Goal: Information Seeking & Learning: Learn about a topic

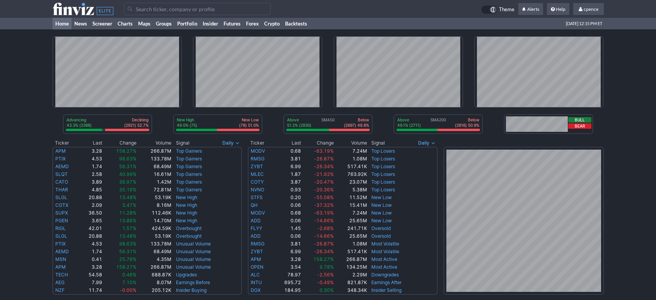
scroll to position [62, 0]
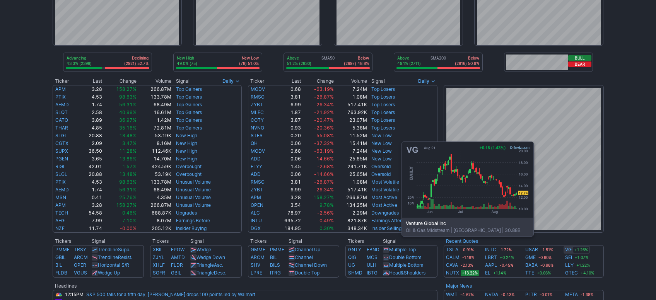
click at [567, 248] on link "VG" at bounding box center [568, 250] width 7 height 8
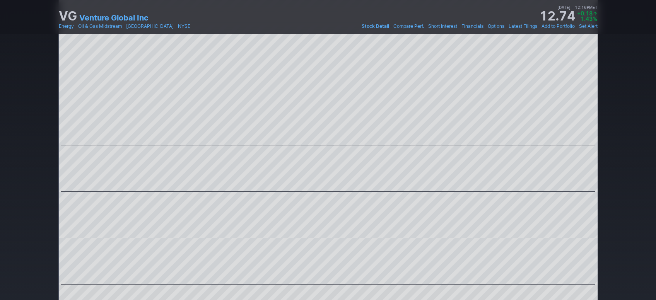
scroll to position [519, 0]
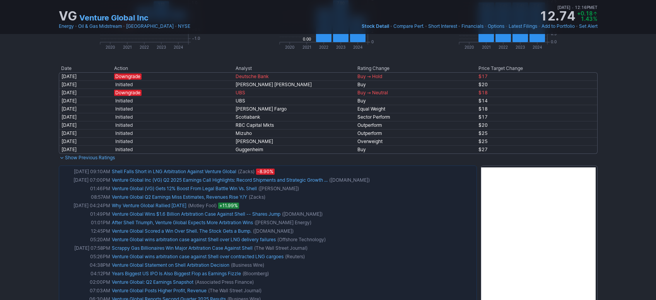
drag, startPoint x: 644, startPoint y: 205, endPoint x: 641, endPoint y: 218, distance: 13.4
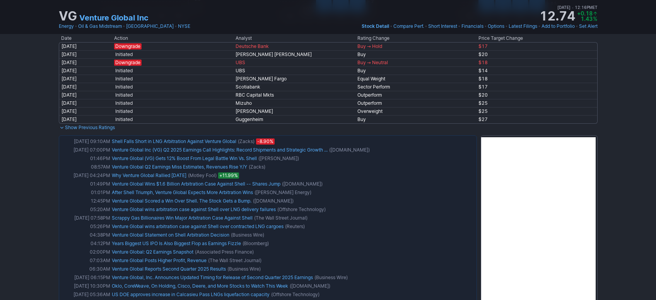
drag, startPoint x: 631, startPoint y: 210, endPoint x: 628, endPoint y: 218, distance: 8.3
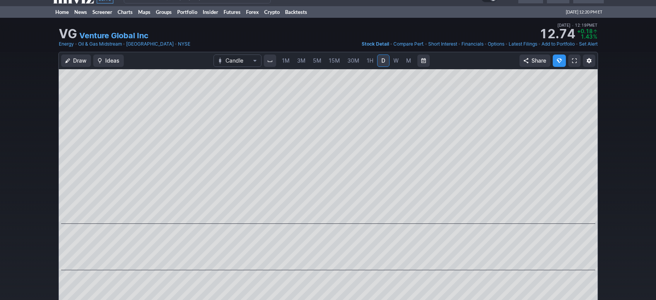
scroll to position [0, 0]
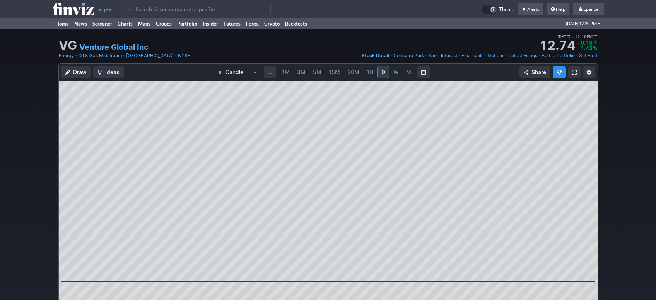
click at [189, 10] on input "Search" at bounding box center [197, 9] width 147 height 12
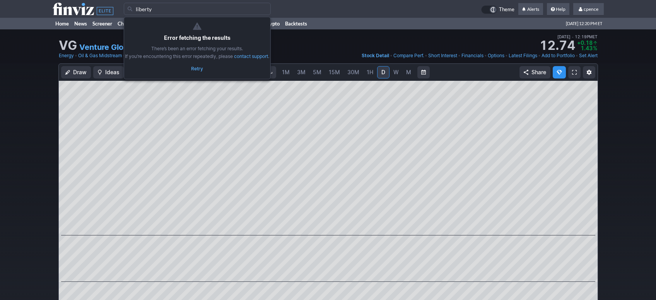
click at [196, 72] on span "Retry" at bounding box center [197, 69] width 12 height 8
click at [180, 12] on input "liberty" at bounding box center [197, 9] width 147 height 12
drag, startPoint x: 180, startPoint y: 11, endPoint x: 59, endPoint y: -2, distance: 122.1
click at [124, 3] on input "liberty" at bounding box center [197, 9] width 147 height 12
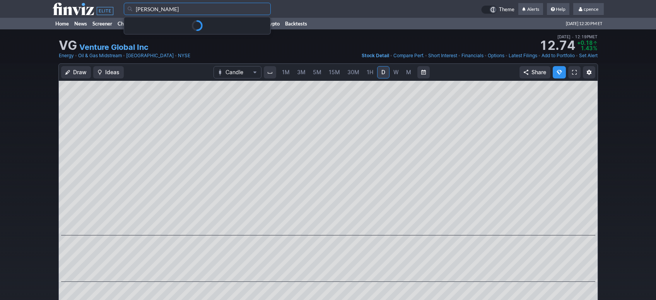
type input "liberty"
click at [87, 9] on icon at bounding box center [83, 9] width 61 height 12
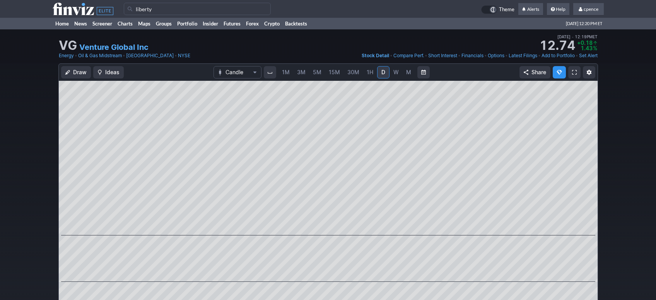
click at [73, 9] on icon at bounding box center [83, 9] width 61 height 12
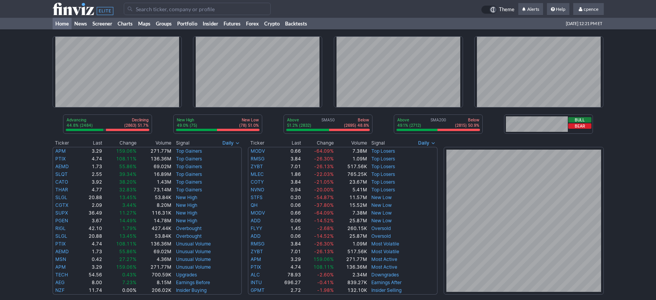
scroll to position [259, 0]
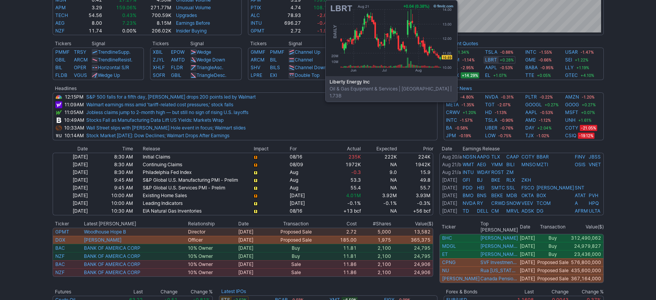
click at [491, 58] on link "LBRT" at bounding box center [491, 60] width 12 height 8
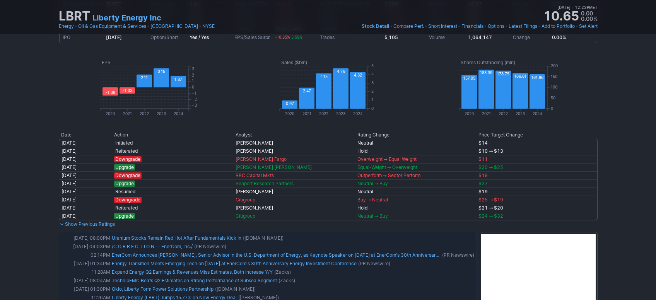
scroll to position [512, 0]
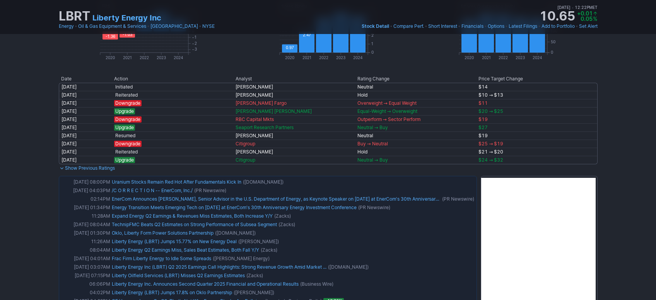
drag, startPoint x: 628, startPoint y: 140, endPoint x: 627, endPoint y: 150, distance: 9.7
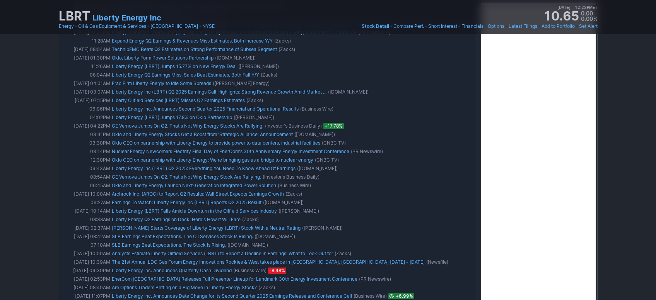
drag, startPoint x: 631, startPoint y: 140, endPoint x: 630, endPoint y: 149, distance: 8.2
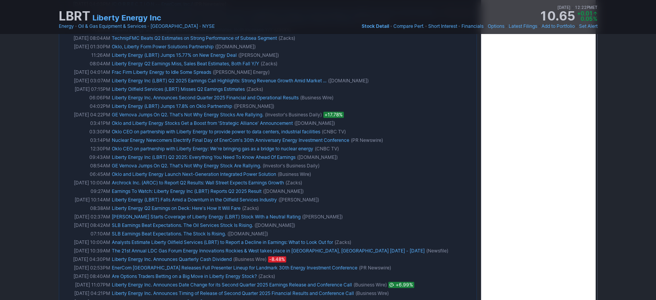
drag, startPoint x: 643, startPoint y: 175, endPoint x: 642, endPoint y: 181, distance: 6.3
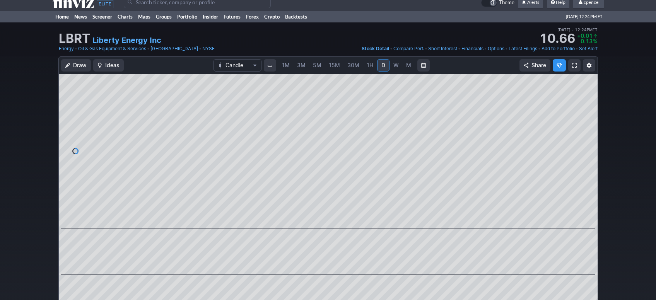
scroll to position [0, 0]
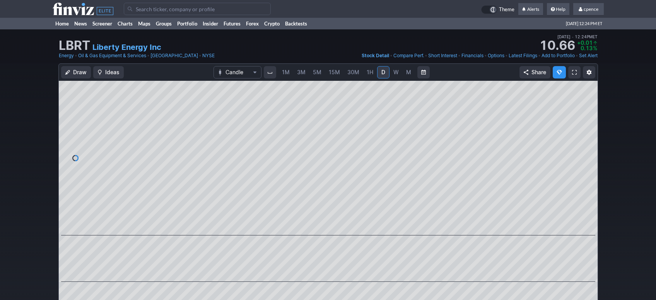
click at [205, 9] on input "Search" at bounding box center [197, 9] width 147 height 12
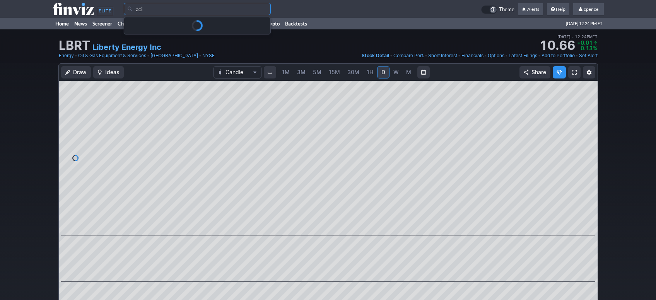
type input "aci"
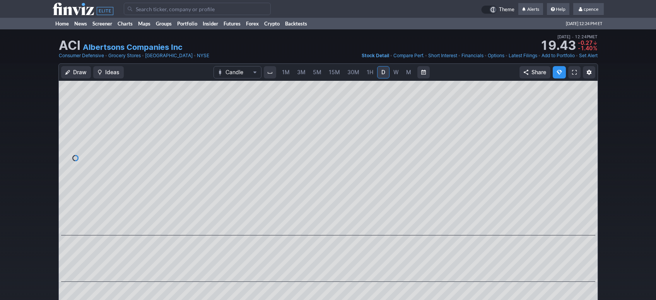
click at [405, 72] on link "M" at bounding box center [409, 72] width 12 height 12
click at [198, 12] on input "Search" at bounding box center [197, 9] width 147 height 12
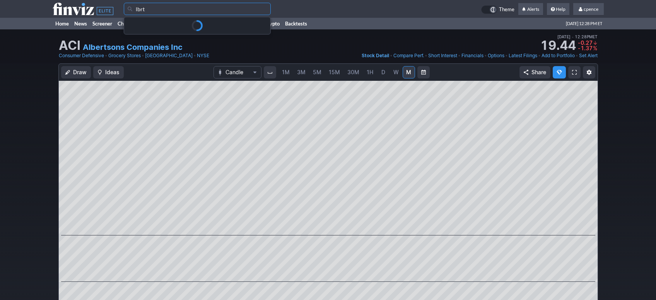
type input "lbrt"
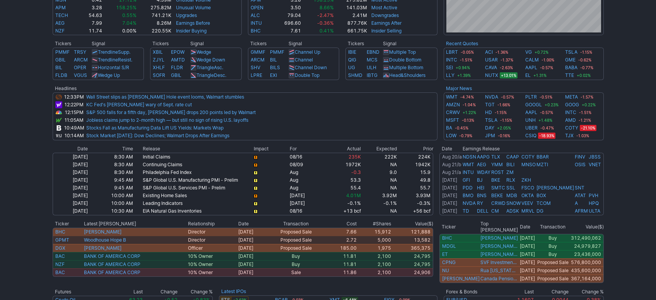
scroll to position [259, 0]
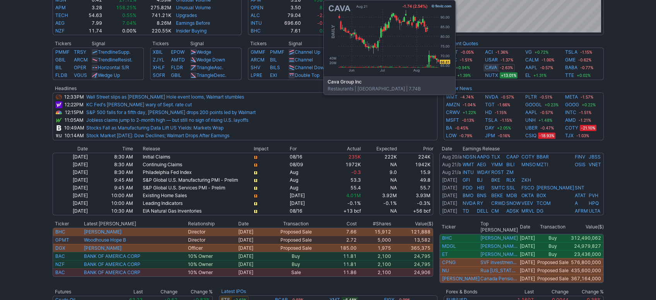
click at [489, 67] on link "CAVA" at bounding box center [491, 68] width 12 height 8
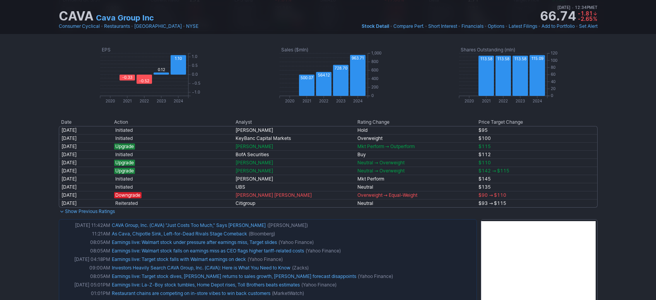
scroll to position [563, 0]
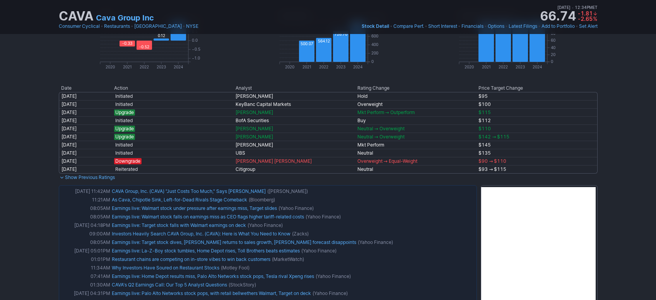
drag, startPoint x: 626, startPoint y: 48, endPoint x: 620, endPoint y: 66, distance: 19.2
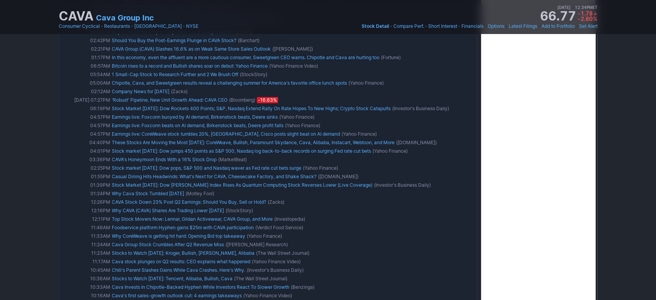
scroll to position [0, 0]
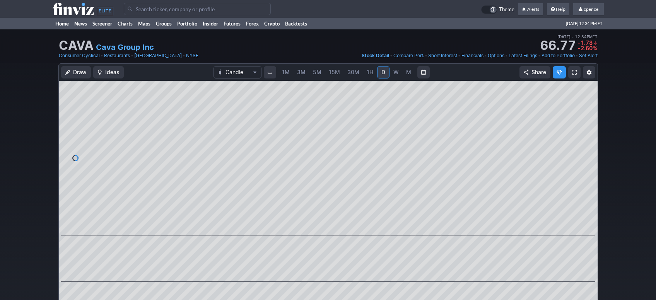
drag, startPoint x: 623, startPoint y: 164, endPoint x: 613, endPoint y: 6, distance: 158.5
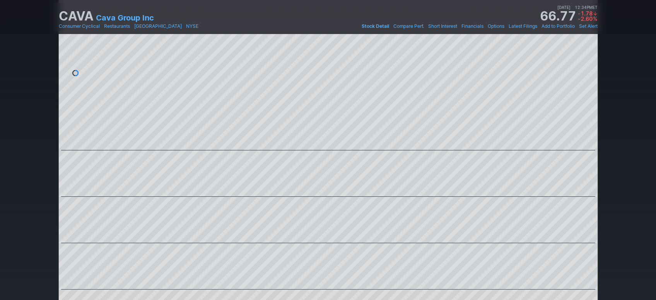
click at [75, 14] on h1 "CAVA" at bounding box center [76, 16] width 35 height 12
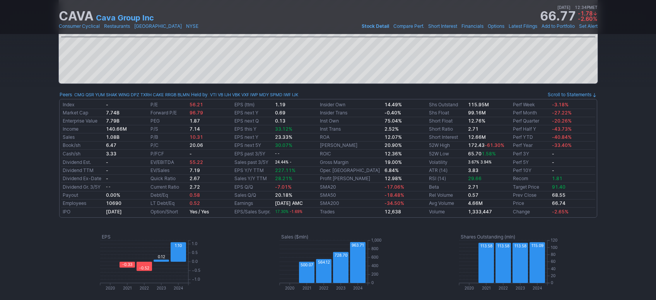
click at [79, 12] on h1 "CAVA" at bounding box center [76, 16] width 35 height 12
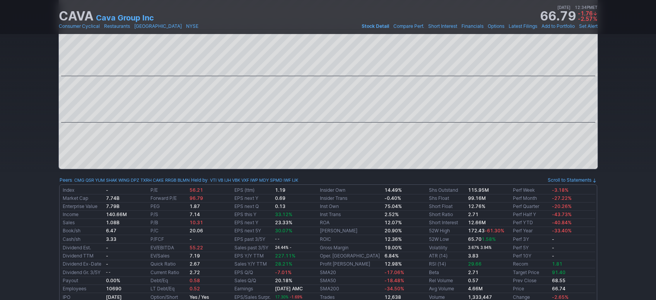
click at [77, 12] on h1 "CAVA" at bounding box center [76, 16] width 35 height 12
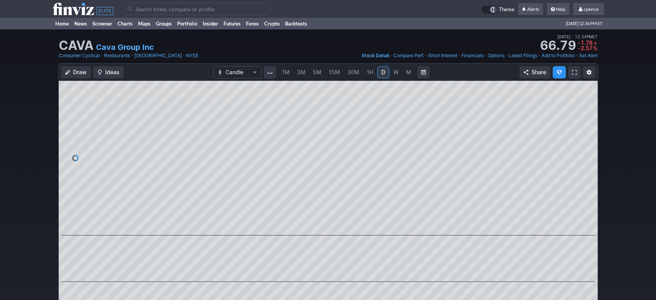
click at [75, 14] on icon at bounding box center [83, 9] width 61 height 12
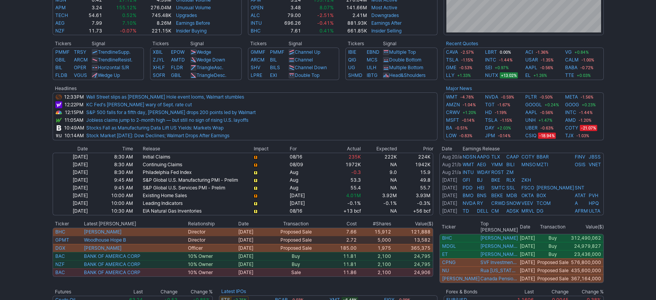
scroll to position [259, 0]
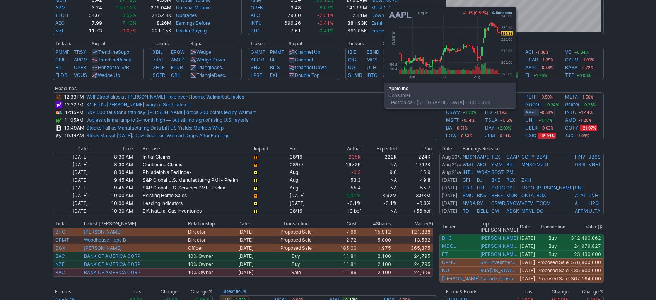
click at [527, 113] on link "AAPL" at bounding box center [531, 113] width 12 height 8
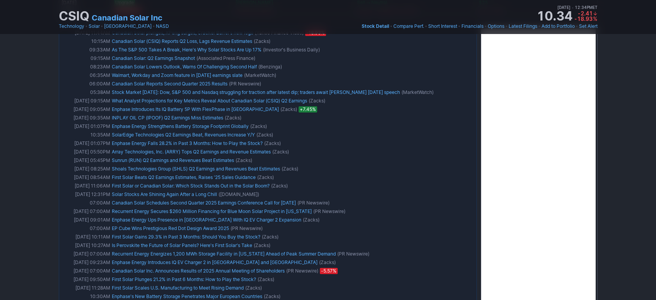
scroll to position [512, 0]
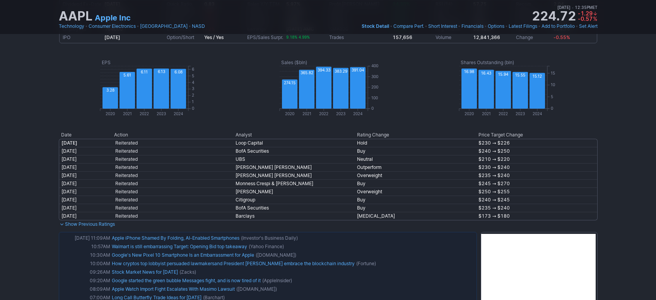
scroll to position [519, 0]
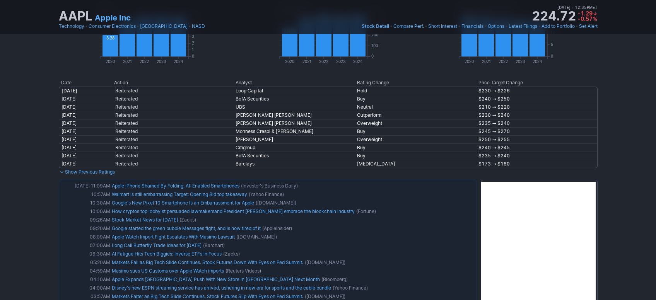
drag, startPoint x: 628, startPoint y: 159, endPoint x: 625, endPoint y: 166, distance: 7.5
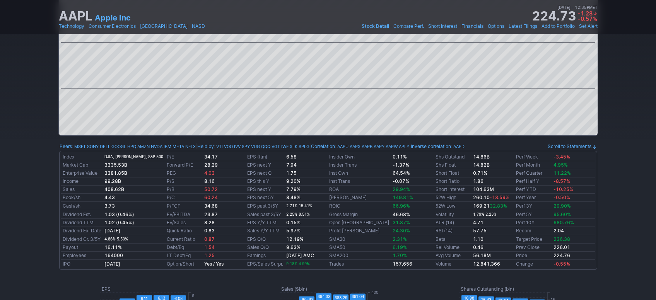
drag, startPoint x: 619, startPoint y: 175, endPoint x: 618, endPoint y: 198, distance: 23.3
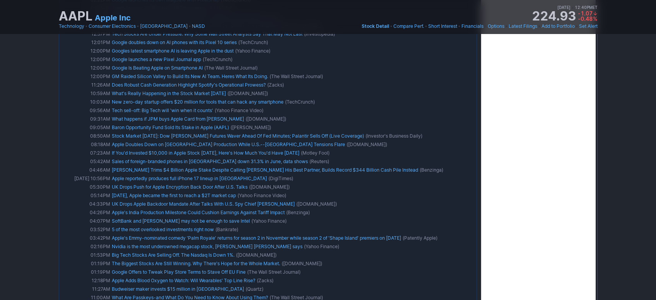
scroll to position [0, 0]
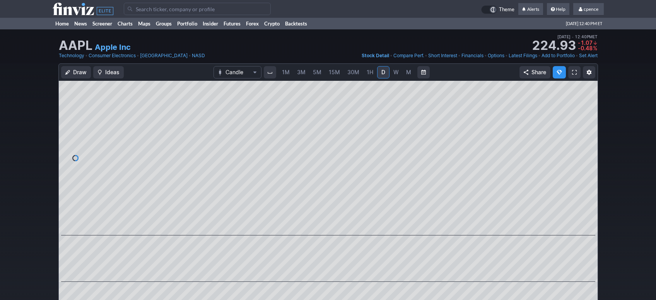
click at [87, 7] on use at bounding box center [83, 9] width 61 height 12
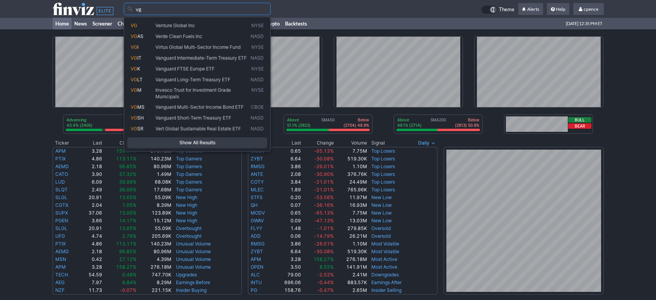
click at [176, 22] on span "Venture Global Inc" at bounding box center [201, 25] width 95 height 6
type input "VG"
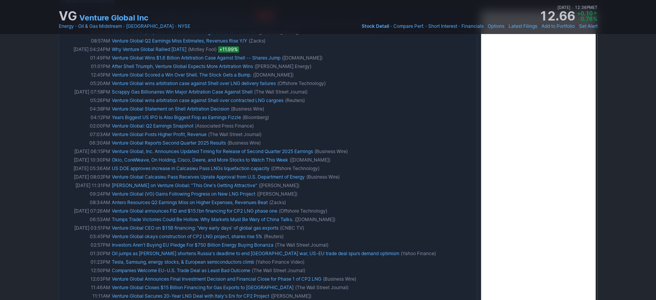
scroll to position [641, 0]
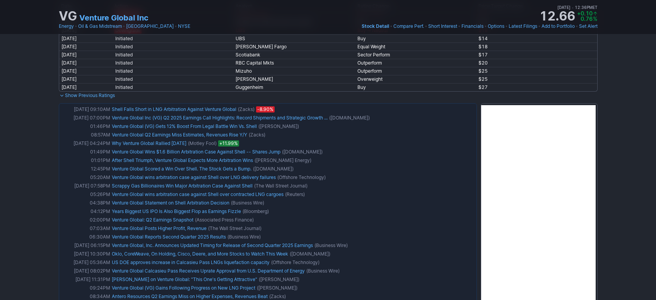
drag, startPoint x: 635, startPoint y: 136, endPoint x: 633, endPoint y: 127, distance: 9.0
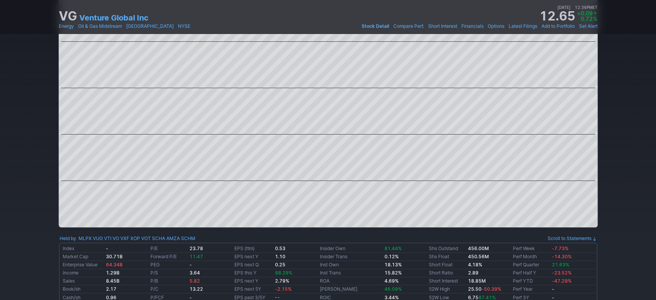
scroll to position [0, 0]
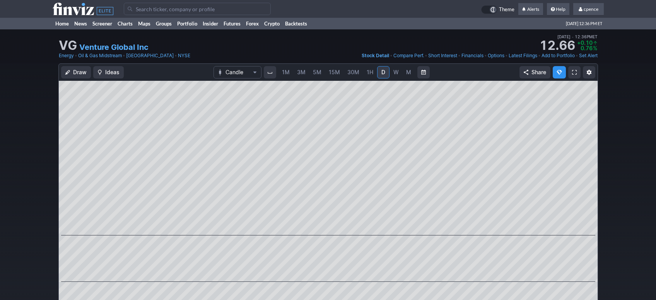
click at [70, 10] on use at bounding box center [83, 9] width 61 height 12
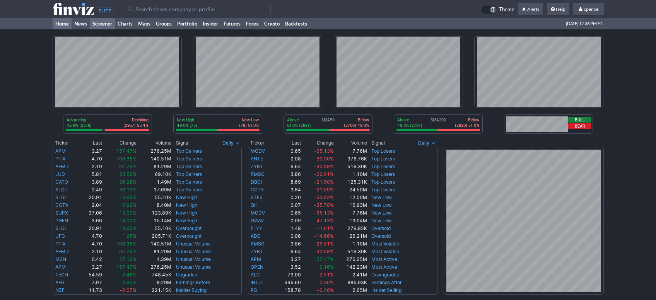
click at [104, 25] on link "Screener" at bounding box center [102, 24] width 25 height 12
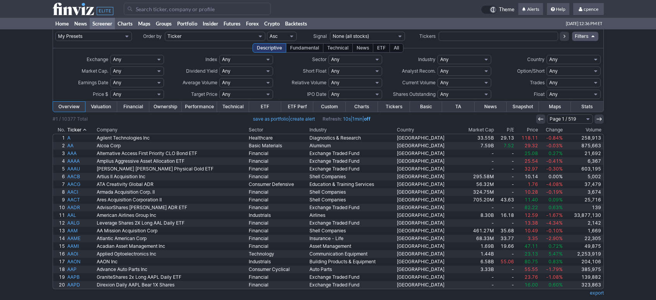
click at [219, 67] on select "Any None (0%) Positive (>0%) High (>5%) Very High (>10%) Over 1% Over 2% Over 3…" at bounding box center [246, 71] width 54 height 9
select select "pos"
click option "Positive (>0%)" at bounding box center [0, 0] width 0 height 0
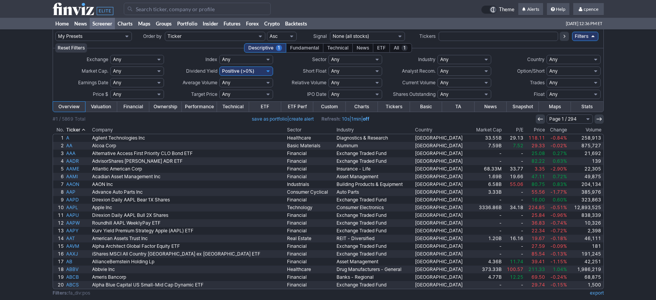
click at [299, 46] on div "Fundamental" at bounding box center [305, 47] width 38 height 9
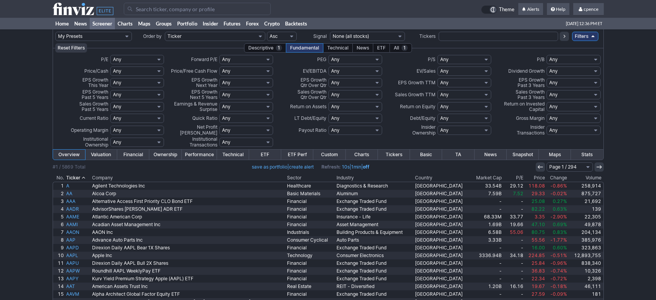
select select "low"
click option "Low (<15)" at bounding box center [0, 0] width 0 height 0
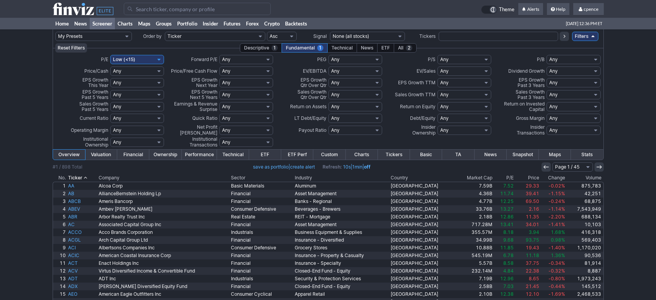
click at [110, 67] on select "Any Low (<3) High (>50) Under 1 Under 2 Under 3 Under 4 Under 5 Under 6 Under 7…" at bounding box center [137, 71] width 54 height 9
click at [304, 63] on td "PEG" at bounding box center [300, 60] width 55 height 12
click at [219, 67] on select "Any Low (<15) High (>50) Under 5 Under 10 Under 15 Under 20 Under 25 Under 30 U…" at bounding box center [246, 71] width 54 height 9
select select "low"
click option "Low (<15)" at bounding box center [0, 0] width 0 height 0
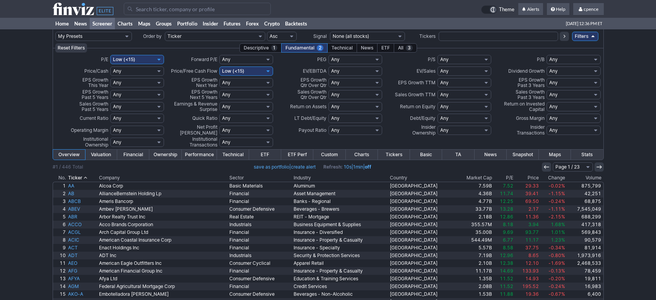
click at [328, 67] on select "Any Negative (<0) Low (<15) Profitable (>0) High (>50) Under 5 Under 10 Under 1…" at bounding box center [355, 71] width 54 height 9
select select "low"
click option "Low (<15)" at bounding box center [0, 0] width 0 height 0
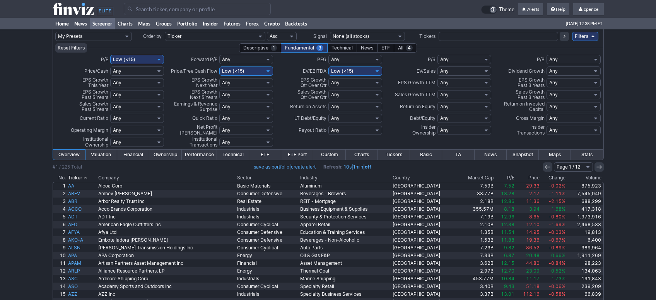
click at [546, 55] on select "Any Low (<1) High (>5) Under 1 Under 2 Under 3 Under 4 Under 5 Under 6 Under 7 …" at bounding box center [573, 59] width 54 height 9
click at [567, 57] on select "Any Low (<1) High (>5) Under 1 Under 2 Under 3 Under 4 Under 5 Under 6 Under 7 …" at bounding box center [573, 59] width 54 height 9
click at [437, 67] on select "Any Negative (<0) Low (<1) Positive (>0) High (>10) Under 1 Under 2 Under 3 Und…" at bounding box center [464, 71] width 54 height 9
click at [437, 55] on select "Any Low (<1) High (>10) Under 1 Under 2 Under 3 Under 4 Under 5 Under 6 Under 7…" at bounding box center [464, 59] width 54 height 9
click at [458, 57] on select "Any Low (<1) High (>10) Under 1 Under 2 Under 3 Under 4 Under 5 Under 6 Under 7…" at bounding box center [464, 59] width 54 height 9
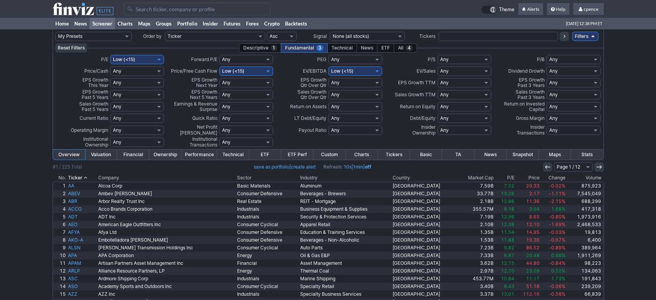
click at [328, 55] on select "Any Low (<1) High (>2) Under 1 Under 2 Under 3 Over 1 Over 2 Over 3 Custom" at bounding box center [355, 59] width 54 height 9
click at [352, 57] on select "Any Low (<1) High (>2) Under 1 Under 2 Under 3 Over 1 Over 2 Over 3 Custom" at bounding box center [355, 59] width 54 height 9
click at [328, 55] on select "Any Low (<1) High (>2) Under 1 Under 2 Under 3 Over 1 Over 2 Over 3 Custom" at bounding box center [355, 59] width 54 height 9
drag, startPoint x: 353, startPoint y: 58, endPoint x: 203, endPoint y: 94, distance: 154.7
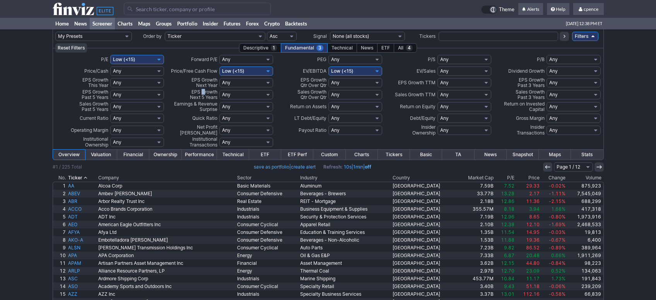
click at [203, 94] on span "EPS Growth Next 5 Years" at bounding box center [203, 94] width 27 height 11
click at [110, 114] on select "Any High (>3) Low (<1) Under 1 Under 0.5 Over 0.5 Over 1 Over 1.5 Over 2 Over 3…" at bounding box center [137, 118] width 54 height 9
select select "o1"
click option "Over 1" at bounding box center [0, 0] width 0 height 0
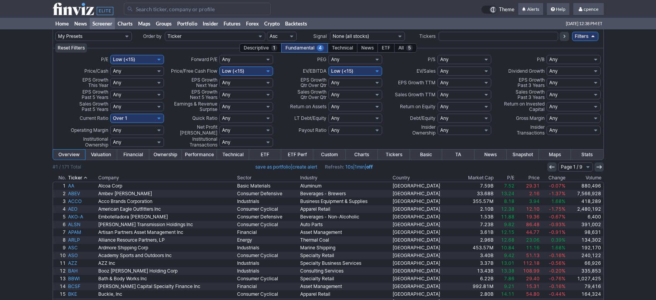
drag, startPoint x: 0, startPoint y: 0, endPoint x: 85, endPoint y: 125, distance: 151.0
click at [81, 133] on td "Operating Margin" at bounding box center [82, 130] width 55 height 12
click at [110, 114] on select "Any High (>3) Low (<1) Under 1 Under 0.5 Over 0.5 Over 1 Over 1.5 Over 2 Over 3…" at bounding box center [137, 118] width 54 height 9
click at [128, 119] on select "Any High (>3) Low (<1) Under 1 Under 0.5 Over 0.5 Over 1 Over 1.5 Over 2 Over 3…" at bounding box center [137, 118] width 54 height 9
click at [110, 138] on select "Any Low (<5%) High (>90%) Under 90% Under 80% Under 70% Under 60% Under 50% Und…" at bounding box center [137, 142] width 54 height 9
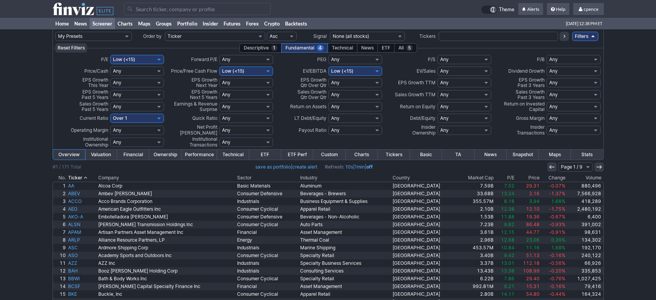
click at [135, 145] on select "Any Low (<5%) High (>90%) Under 90% Under 80% Under 70% Under 60% Under 50% Und…" at bounding box center [137, 142] width 54 height 9
select select "o30"
click option "Over 30%" at bounding box center [0, 0] width 0 height 0
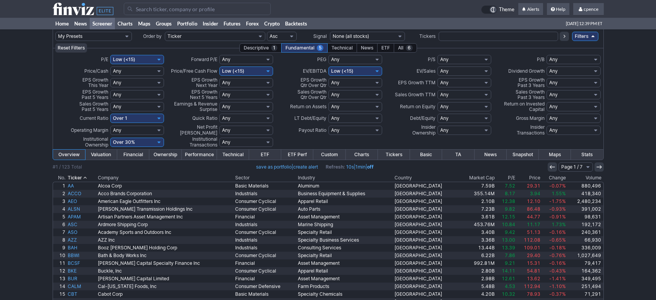
click at [219, 114] on select "Any High (>3) Low (<0.5) Under 1 Under 0.5 Over 0.5 Over 1 Over 1.5 Over 2 Over…" at bounding box center [246, 118] width 54 height 9
select select "o1"
click option "Over 1" at bounding box center [0, 0] width 0 height 0
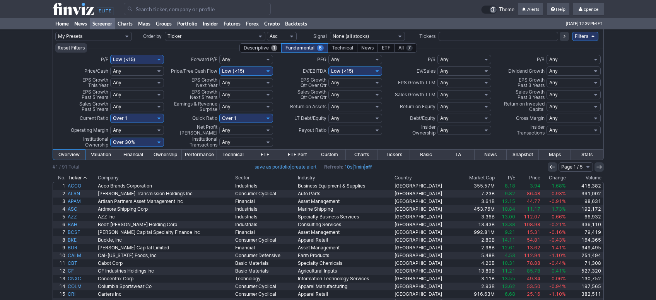
click at [262, 47] on div "Descriptive 1" at bounding box center [260, 47] width 42 height 9
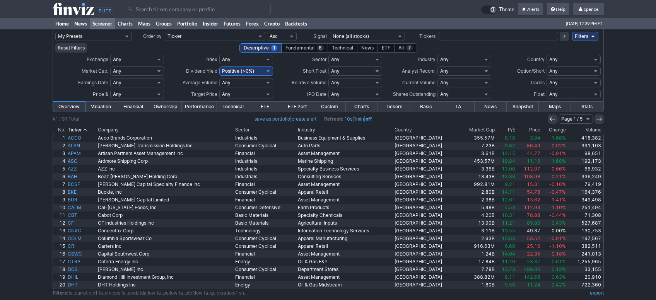
click at [437, 67] on select "Any Strong Buy (1) Buy or better Buy Hold or better Hold Hold or worse Sell Sel…" at bounding box center [464, 71] width 54 height 9
select select "buy"
click option "Buy" at bounding box center [0, 0] width 0 height 0
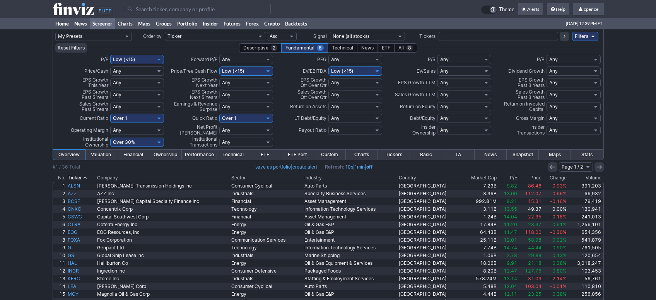
click at [328, 102] on select "Any Positive (>0%) Negative (<0%) Very Positive (>15%) Very Negative (<-15%) Un…" at bounding box center [355, 106] width 54 height 9
click at [349, 107] on select "Any Positive (>0%) Negative (<0%) Very Positive (>15%) Very Negative (<-15%) Un…" at bounding box center [355, 106] width 54 height 9
click at [546, 126] on select "Any Very Negative (<20%) Negative (<0%) Positive (>0%) Very Positive (>20%) Und…" at bounding box center [573, 130] width 54 height 9
select select "pos"
click option "Positive (>0%)" at bounding box center [0, 0] width 0 height 0
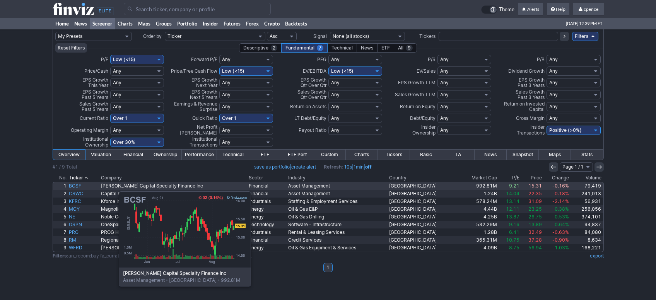
click at [80, 188] on link "BCSF" at bounding box center [84, 186] width 32 height 8
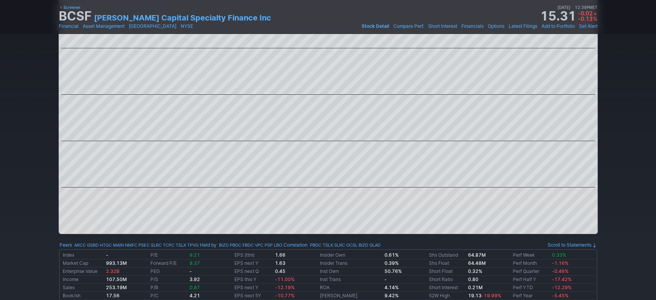
drag, startPoint x: 613, startPoint y: 147, endPoint x: 600, endPoint y: 179, distance: 35.0
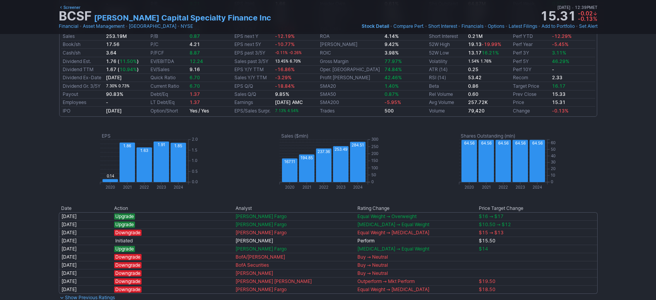
drag, startPoint x: 613, startPoint y: 127, endPoint x: 605, endPoint y: 85, distance: 43.2
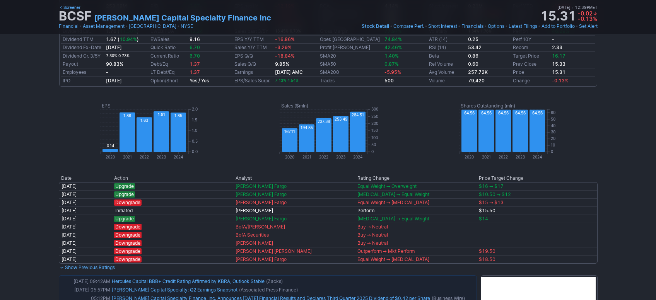
drag, startPoint x: 606, startPoint y: 70, endPoint x: 604, endPoint y: 33, distance: 36.8
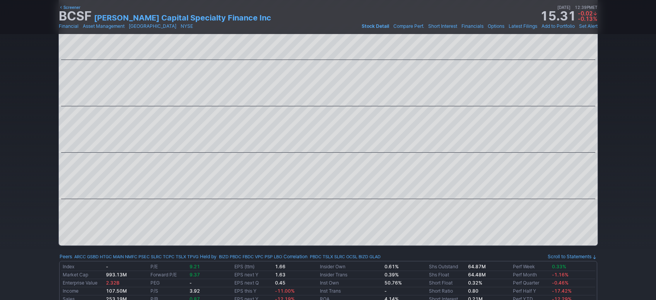
scroll to position [77, 0]
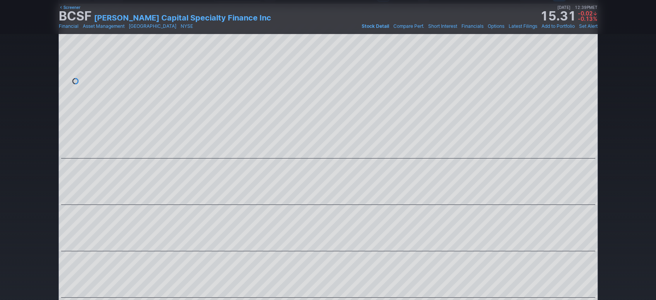
drag, startPoint x: 610, startPoint y: 137, endPoint x: 613, endPoint y: 62, distance: 74.3
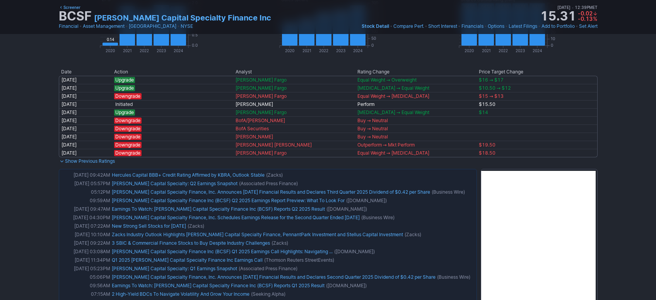
drag, startPoint x: 607, startPoint y: 77, endPoint x: 607, endPoint y: 81, distance: 4.6
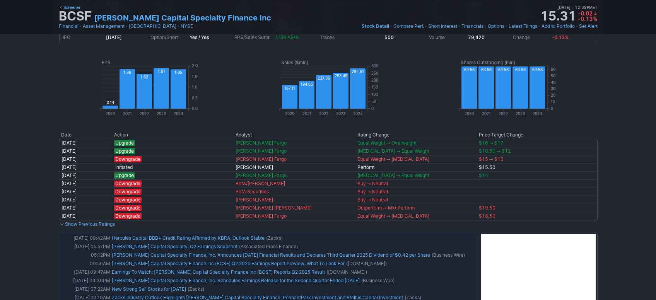
scroll to position [259, 0]
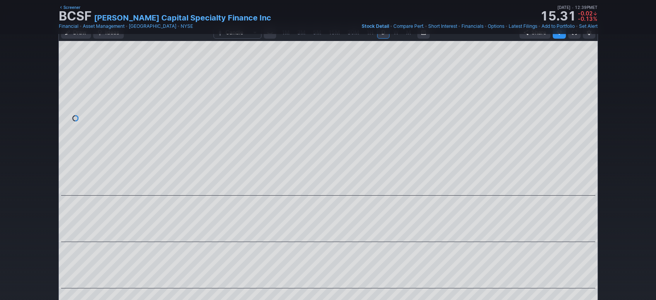
drag, startPoint x: 598, startPoint y: 133, endPoint x: 592, endPoint y: 88, distance: 44.9
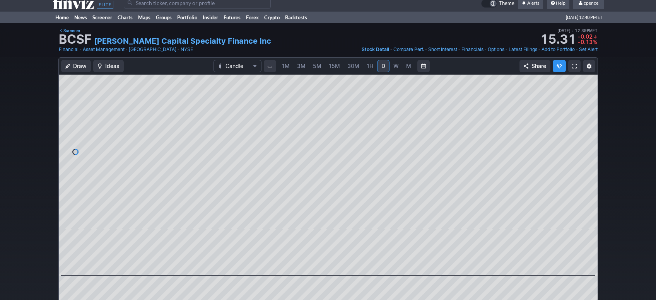
click at [68, 8] on icon at bounding box center [83, 3] width 61 height 12
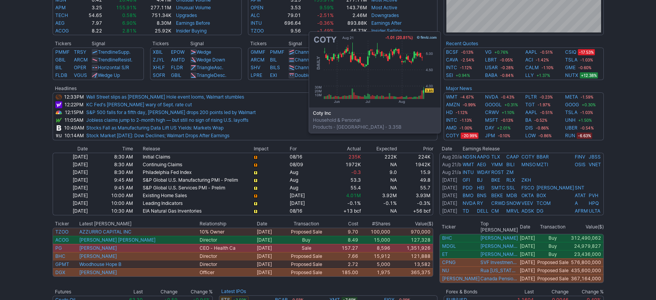
scroll to position [259, 0]
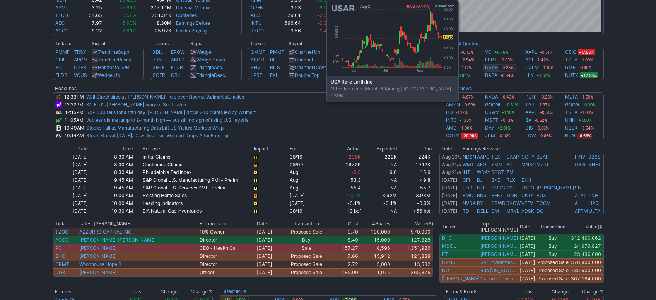
click at [492, 68] on link "USAR" at bounding box center [491, 68] width 13 height 8
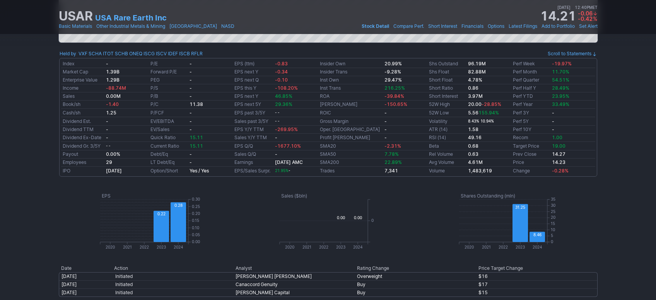
scroll to position [259, 0]
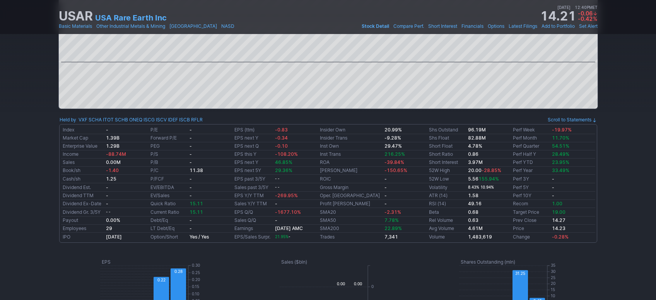
drag, startPoint x: 613, startPoint y: 145, endPoint x: 608, endPoint y: 160, distance: 15.7
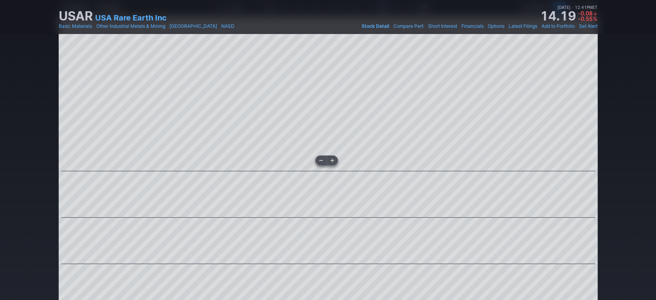
scroll to position [0, 0]
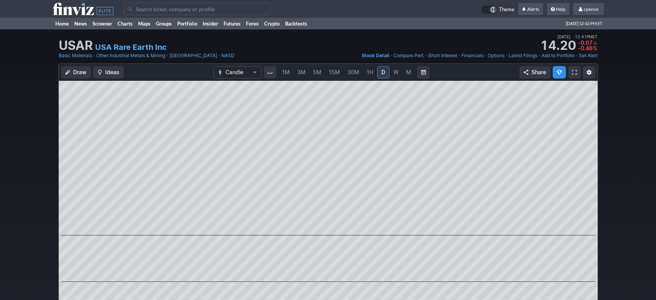
click at [220, 10] on input "Search" at bounding box center [197, 9] width 147 height 12
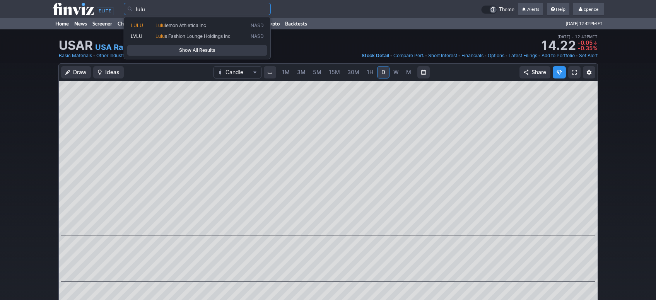
click at [234, 24] on span "Lulu lemon Athletica inc" at bounding box center [201, 25] width 95 height 6
type input "LULU"
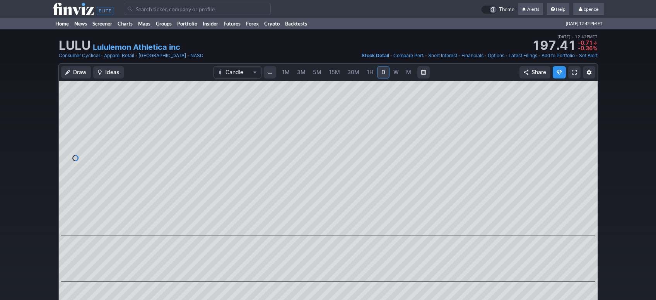
click at [408, 74] on span "M" at bounding box center [408, 72] width 5 height 7
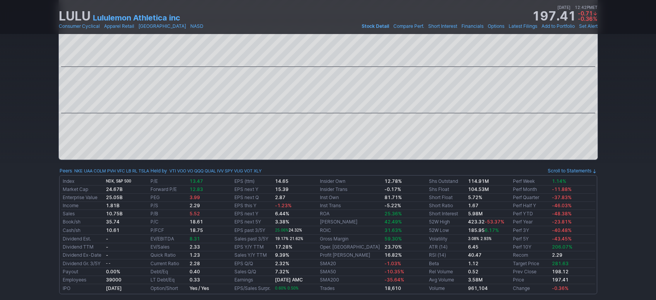
scroll to position [259, 0]
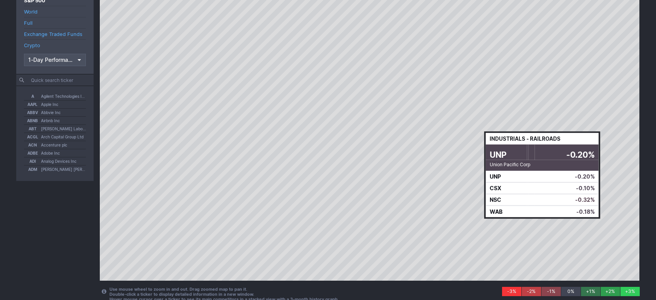
scroll to position [73, 0]
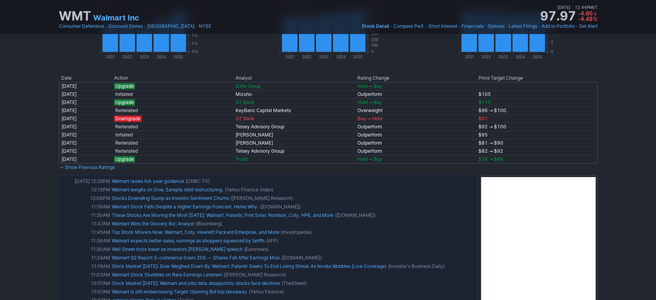
scroll to position [512, 0]
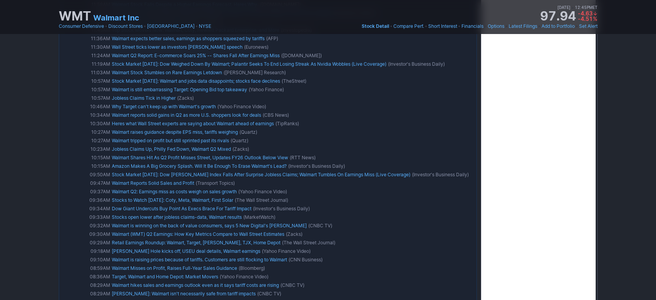
scroll to position [14, 0]
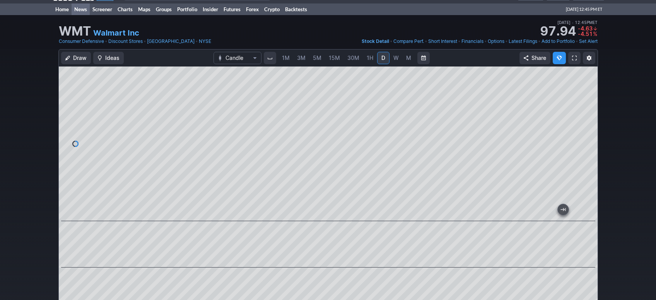
click at [72, 13] on link "News" at bounding box center [81, 9] width 18 height 12
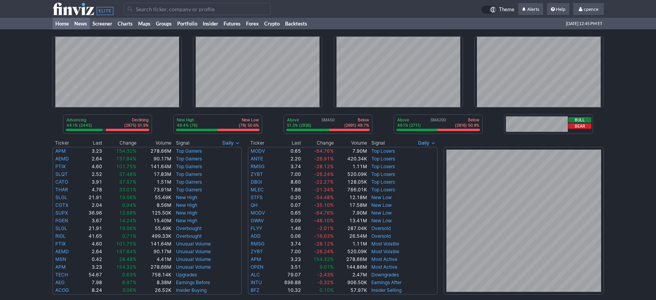
click at [78, 23] on link "News" at bounding box center [81, 24] width 18 height 12
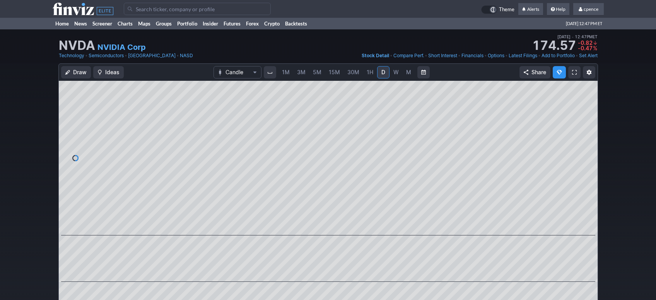
click at [77, 11] on icon at bounding box center [83, 9] width 61 height 12
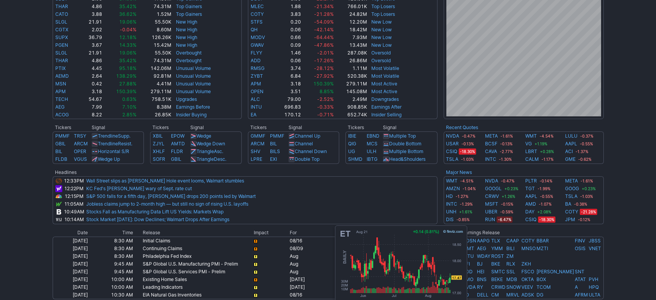
scroll to position [101, 0]
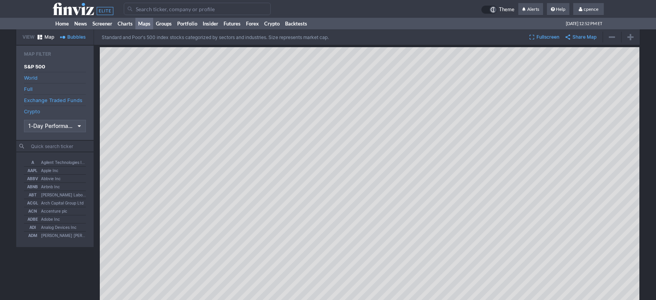
scroll to position [73, 0]
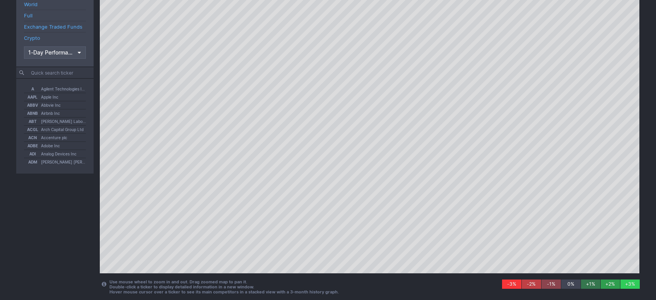
click at [96, 113] on div "Use mouse wheel to zoom in and out. Drag zoomed map to pan it. Double‑click a t…" at bounding box center [367, 136] width 546 height 328
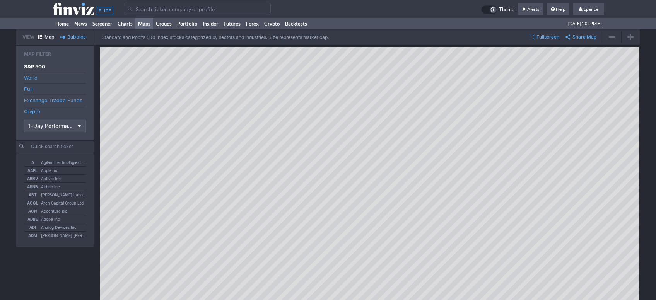
click at [154, 8] on input "Search" at bounding box center [197, 9] width 147 height 12
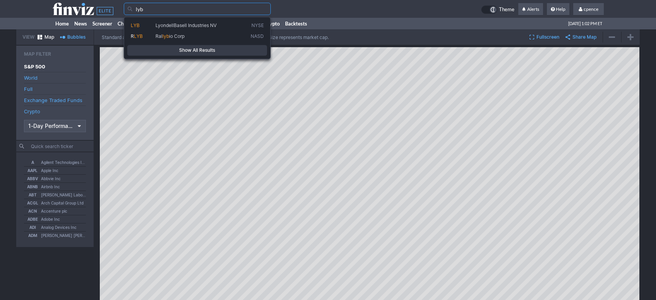
click at [177, 23] on span "LyondellBasell Industries NV" at bounding box center [185, 25] width 61 height 6
type input "LYB"
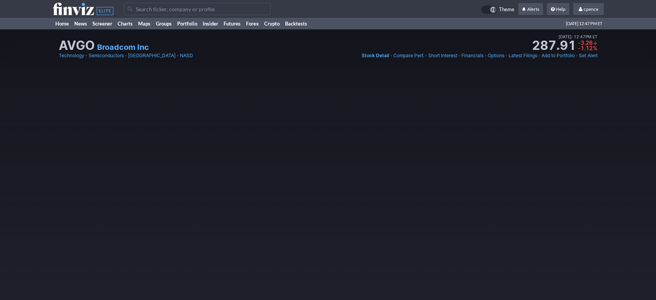
click at [111, 46] on link "Broadcom Inc" at bounding box center [123, 47] width 52 height 11
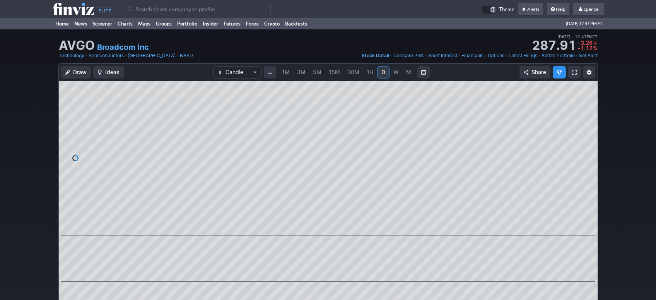
click at [63, 10] on icon at bounding box center [83, 9] width 61 height 12
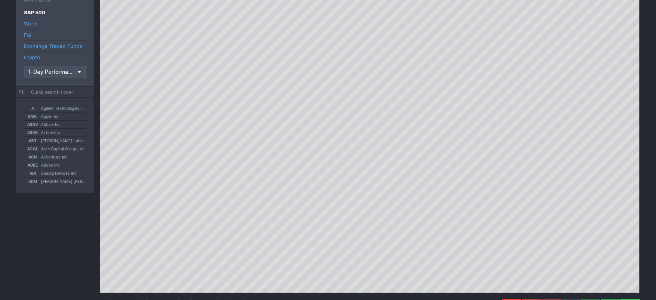
scroll to position [73, 0]
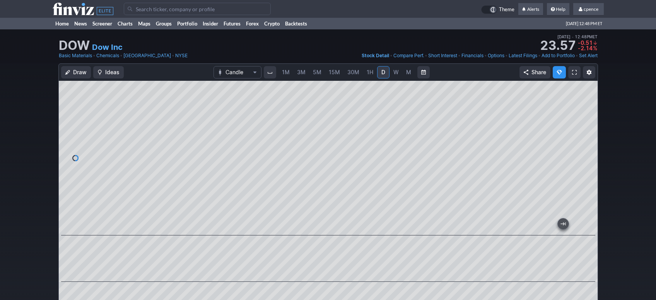
click at [408, 70] on span "M" at bounding box center [408, 72] width 5 height 7
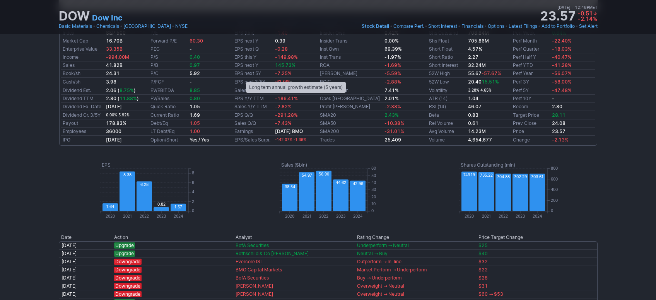
scroll to position [512, 0]
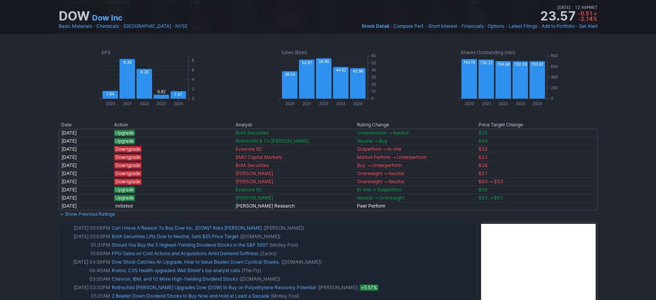
drag, startPoint x: 20, startPoint y: 126, endPoint x: 24, endPoint y: 140, distance: 14.4
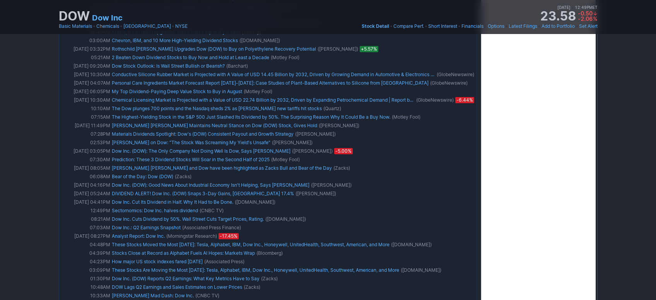
scroll to position [620, 0]
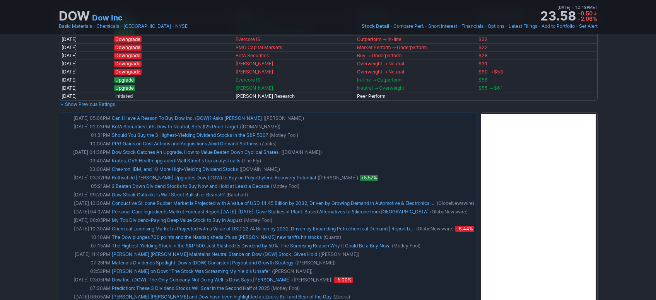
drag, startPoint x: 635, startPoint y: 116, endPoint x: 625, endPoint y: 92, distance: 26.1
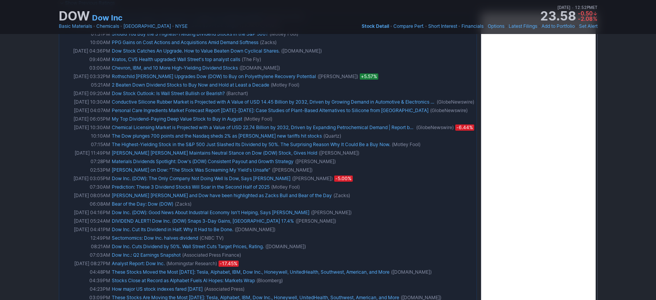
scroll to position [986, 0]
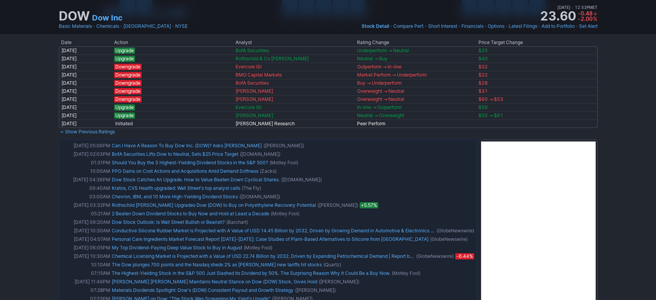
drag, startPoint x: 615, startPoint y: 259, endPoint x: 602, endPoint y: 266, distance: 14.2
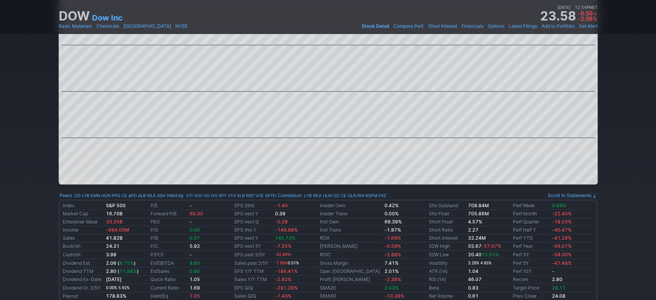
scroll to position [0, 0]
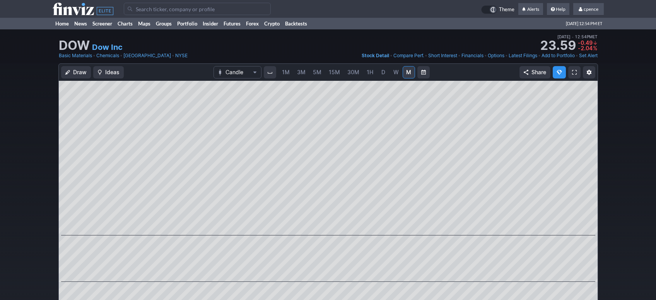
drag, startPoint x: 379, startPoint y: 72, endPoint x: 385, endPoint y: 71, distance: 5.9
click at [381, 72] on span "D" at bounding box center [383, 72] width 5 height 8
click at [394, 71] on span "W" at bounding box center [395, 72] width 5 height 7
click at [406, 68] on link "M" at bounding box center [409, 72] width 12 height 12
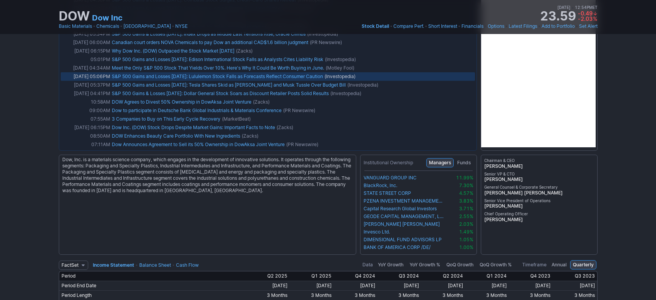
scroll to position [1529, 0]
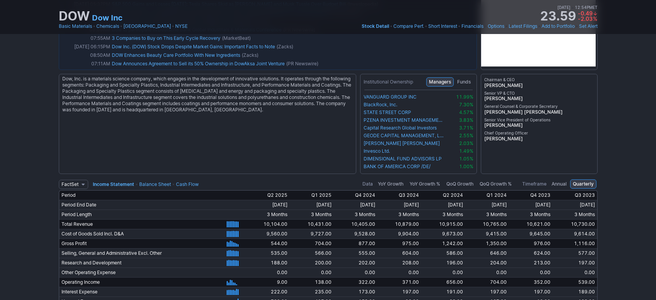
drag, startPoint x: 524, startPoint y: 85, endPoint x: 497, endPoint y: 84, distance: 26.7
click at [493, 85] on span "Mr. James R. Fitterling" at bounding box center [539, 85] width 110 height 6
click at [500, 83] on span "Mr. James R. Fitterling" at bounding box center [539, 85] width 110 height 6
drag, startPoint x: 493, startPoint y: 84, endPoint x: 539, endPoint y: 82, distance: 46.0
click at [539, 82] on span "Mr. James R. Fitterling" at bounding box center [539, 85] width 110 height 6
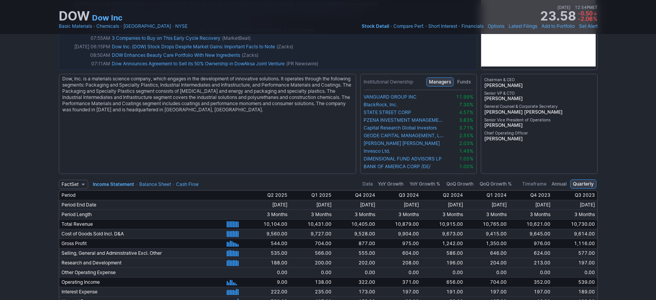
drag, startPoint x: 510, startPoint y: 84, endPoint x: 521, endPoint y: 84, distance: 10.1
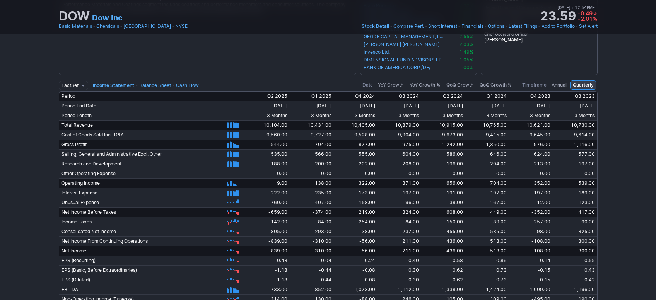
scroll to position [1630, 0]
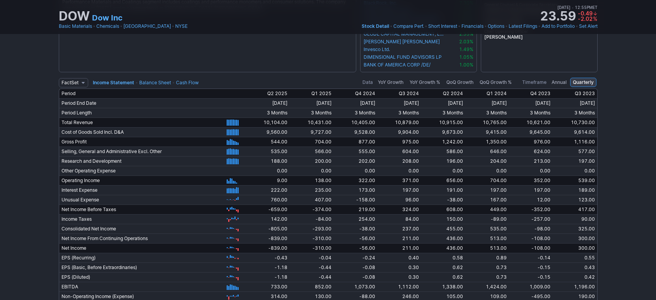
click at [162, 82] on link "Balance Sheet" at bounding box center [155, 83] width 32 height 6
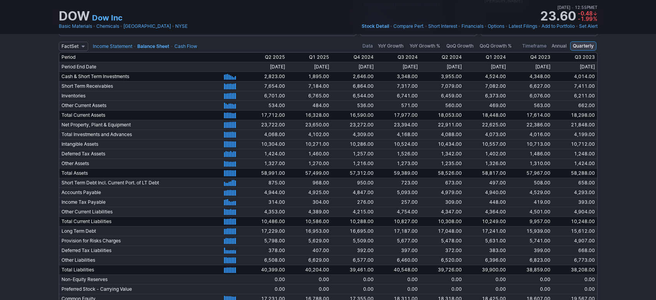
drag, startPoint x: 15, startPoint y: 87, endPoint x: 15, endPoint y: 91, distance: 4.7
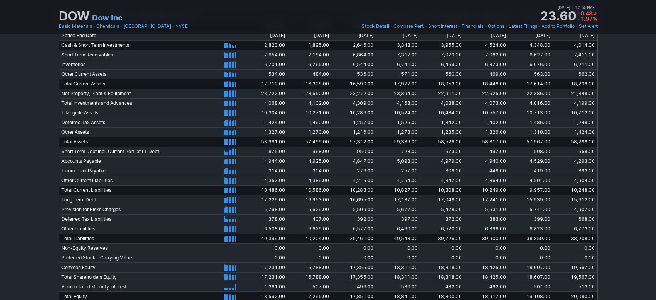
drag, startPoint x: 19, startPoint y: 81, endPoint x: 19, endPoint y: 89, distance: 8.1
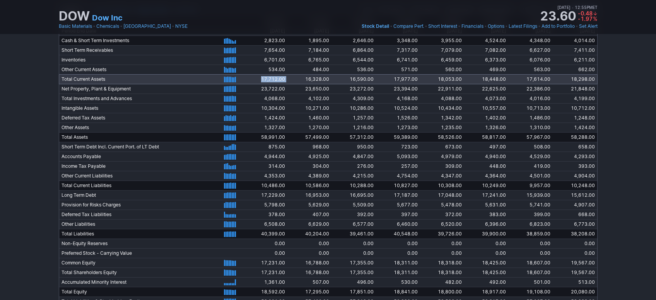
drag, startPoint x: 256, startPoint y: 77, endPoint x: 289, endPoint y: 80, distance: 32.6
click at [289, 80] on tr "Total Current Assets 9/30/2023 12/31/2023 3/31/2024 6/30/2024 9/30/2024 12/31/2…" at bounding box center [328, 79] width 539 height 10
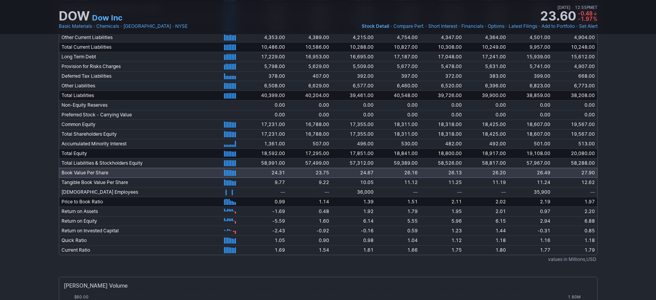
scroll to position [1779, 0]
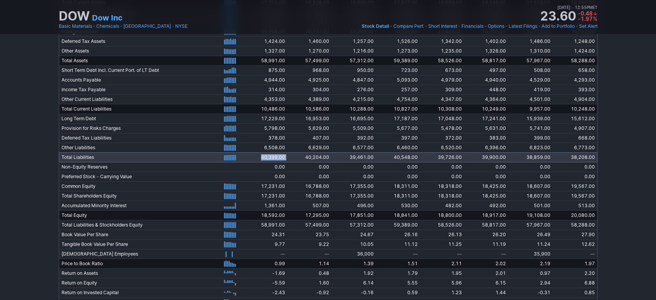
drag, startPoint x: 256, startPoint y: 154, endPoint x: 288, endPoint y: 155, distance: 31.4
click at [287, 155] on tr "Total Liabilities 9/30/2023 12/31/2023 3/31/2024 6/30/2024 9/30/2024 12/31/2024…" at bounding box center [328, 157] width 539 height 10
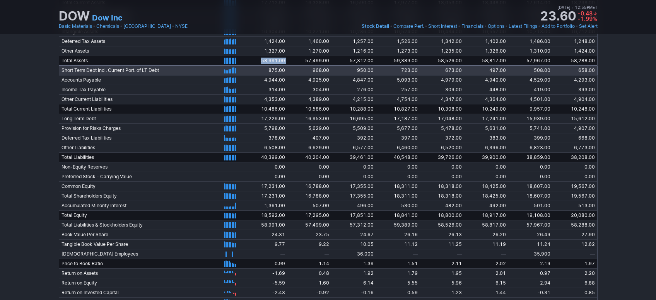
drag, startPoint x: 258, startPoint y: 57, endPoint x: 287, endPoint y: 65, distance: 29.9
click at [288, 60] on tr "Total Assets 9/30/2023 12/31/2023 3/31/2024 6/30/2024 9/30/2024 12/31/2024 3/31…" at bounding box center [328, 61] width 539 height 10
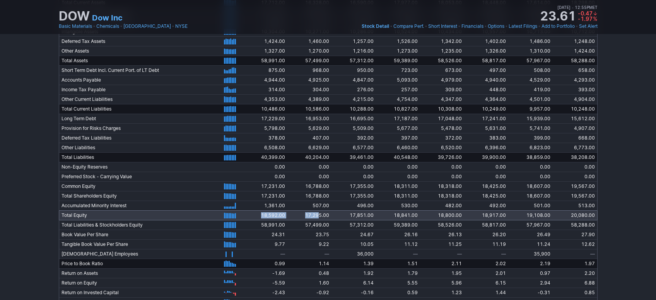
drag, startPoint x: 296, startPoint y: 212, endPoint x: 307, endPoint y: 215, distance: 11.5
click at [316, 213] on tr "Total Equity 9/30/2023 12/31/2023 3/31/2024 6/30/2024 9/30/2024 12/31/2024 3/31…" at bounding box center [328, 215] width 539 height 10
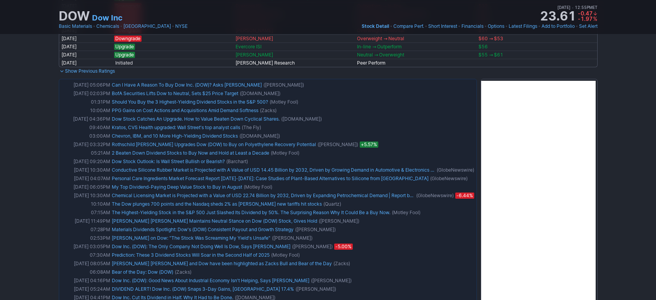
scroll to position [266, 0]
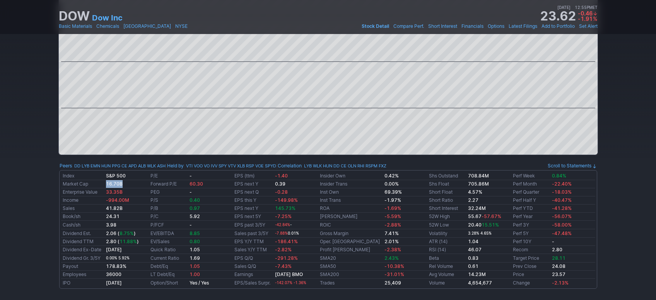
drag, startPoint x: 130, startPoint y: 183, endPoint x: 106, endPoint y: 184, distance: 23.6
click at [106, 184] on tr "Market Cap 16.70B Forward P/E 60.30 EPS next Y 0.39 Insider Trans 0.00% Shs Flo…" at bounding box center [328, 184] width 534 height 8
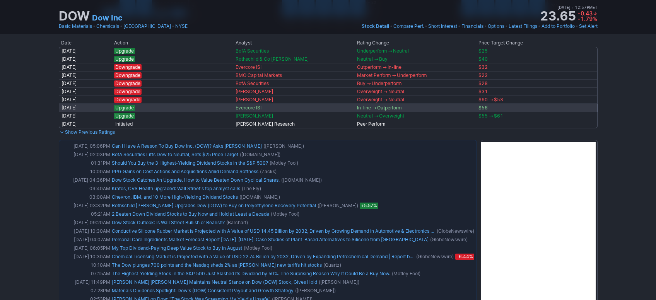
scroll to position [517, 0]
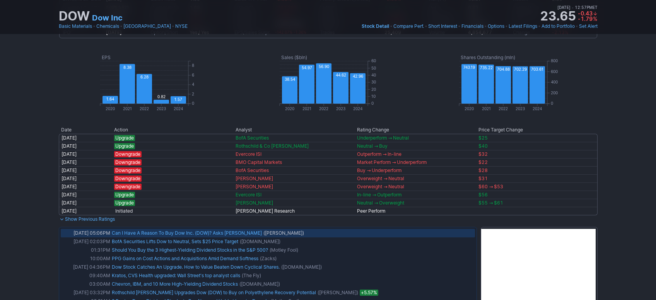
click at [164, 231] on link "Can I Have A Reason To Buy Dow Inc. (DOW)? Asks Jim Cramer" at bounding box center [187, 233] width 150 height 6
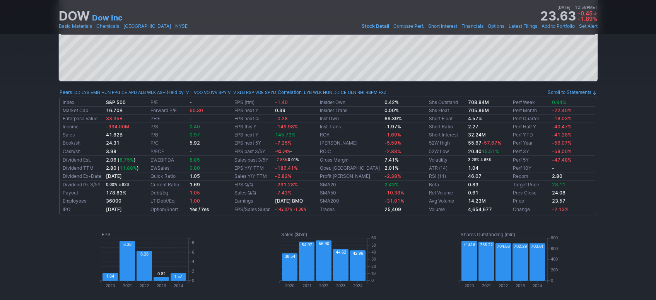
scroll to position [265, 0]
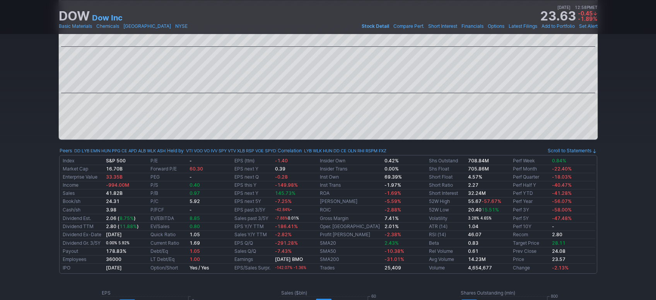
drag, startPoint x: 19, startPoint y: 104, endPoint x: 19, endPoint y: 112, distance: 7.7
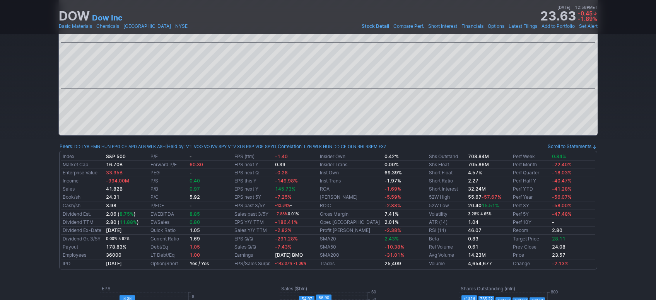
scroll to position [33, 0]
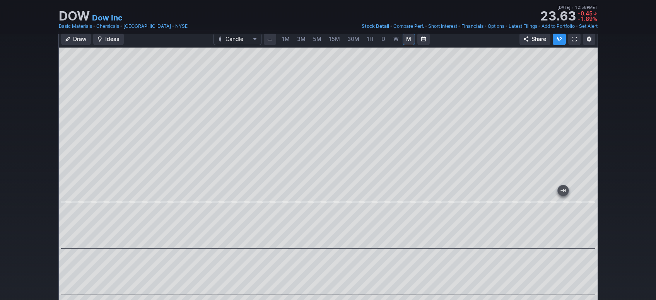
drag, startPoint x: 367, startPoint y: 39, endPoint x: 379, endPoint y: 40, distance: 12.8
click at [367, 39] on span "1H" at bounding box center [370, 39] width 7 height 7
click at [381, 41] on span "D" at bounding box center [383, 39] width 4 height 7
click at [380, 41] on circle at bounding box center [382, 38] width 7 height 7
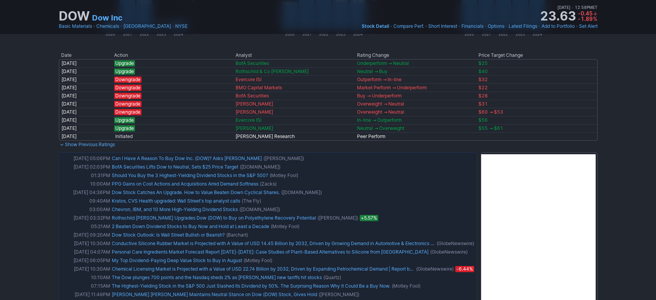
scroll to position [538, 0]
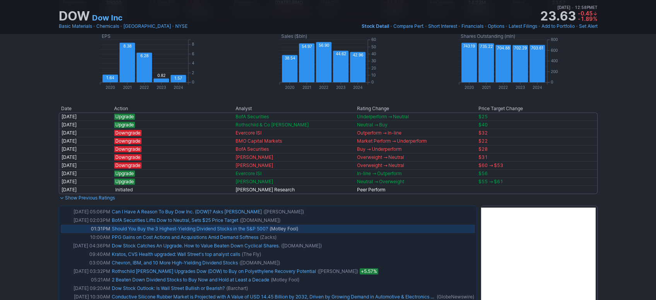
click at [230, 229] on link "Should You Buy the 3 Highest-Yielding Dividend Stocks in the S&P 500?" at bounding box center [190, 229] width 156 height 6
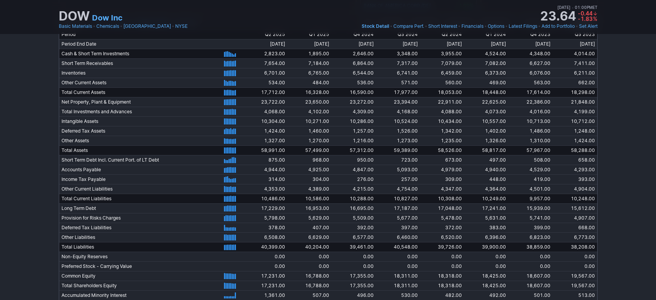
scroll to position [1527, 0]
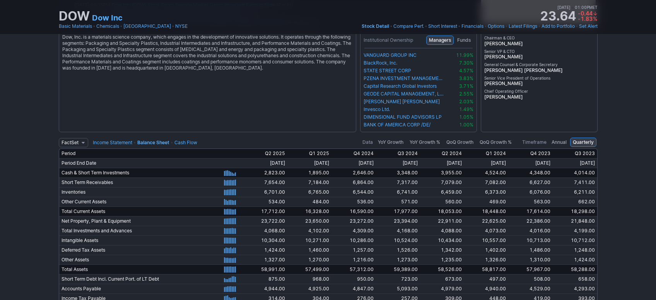
drag, startPoint x: 20, startPoint y: 151, endPoint x: 19, endPoint y: 180, distance: 28.6
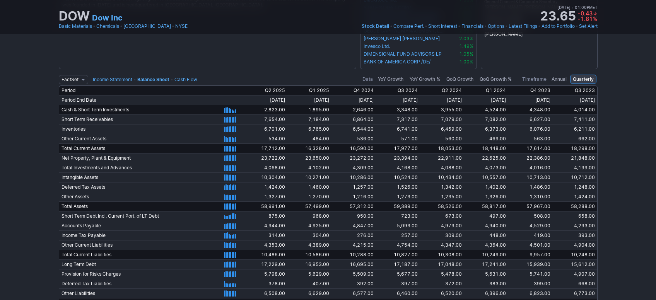
scroll to position [1634, 0]
click at [192, 73] on td "FactSet Reuters Income Statement • Balance Sheet • Cash Flow" at bounding box center [159, 78] width 200 height 12
click at [191, 77] on link "Cash Flow" at bounding box center [185, 79] width 23 height 6
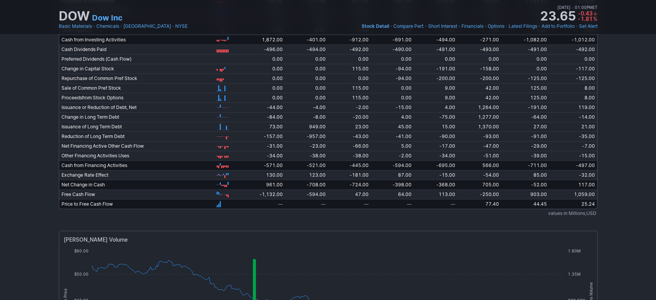
scroll to position [1760, 0]
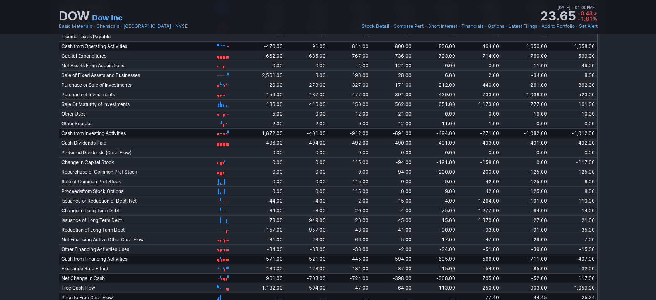
drag, startPoint x: 10, startPoint y: 106, endPoint x: 17, endPoint y: 97, distance: 10.8
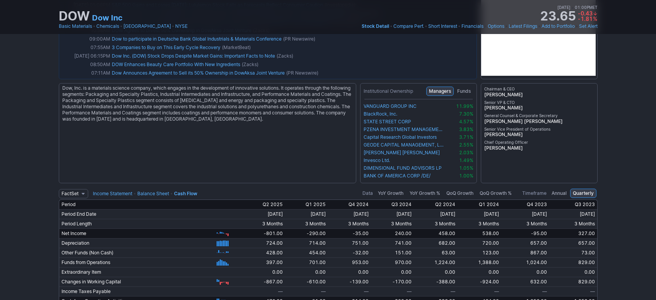
click at [126, 189] on td "FactSet Reuters Income Statement • Balance Sheet • Cash Flow" at bounding box center [159, 193] width 200 height 12
click at [125, 193] on link "Income Statement" at bounding box center [112, 194] width 39 height 6
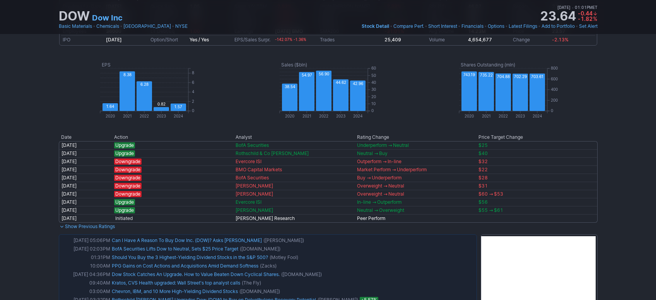
scroll to position [258, 0]
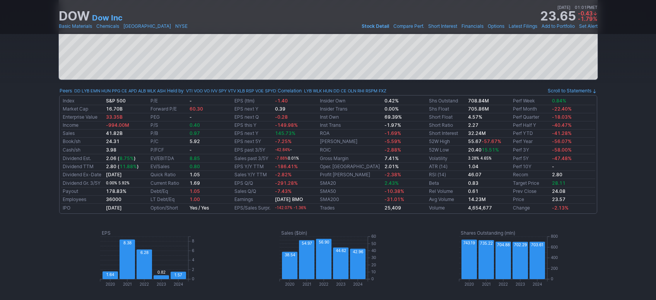
drag, startPoint x: 22, startPoint y: 164, endPoint x: 23, endPoint y: 183, distance: 19.7
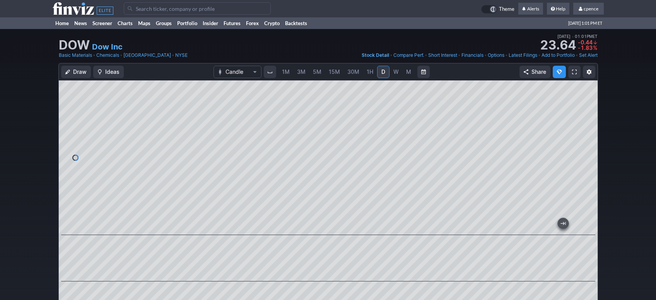
scroll to position [0, 0]
click at [408, 38] on div "DOW Dow Inc Last Close Aug 21 • 12:48PM ET 23.57 Dollar change -0.51 Percentage…" at bounding box center [328, 41] width 539 height 17
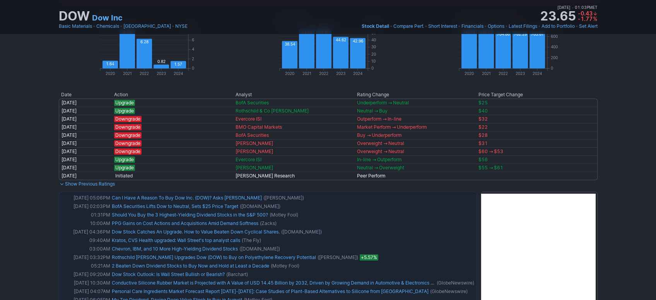
drag, startPoint x: 33, startPoint y: 94, endPoint x: 34, endPoint y: 98, distance: 4.3
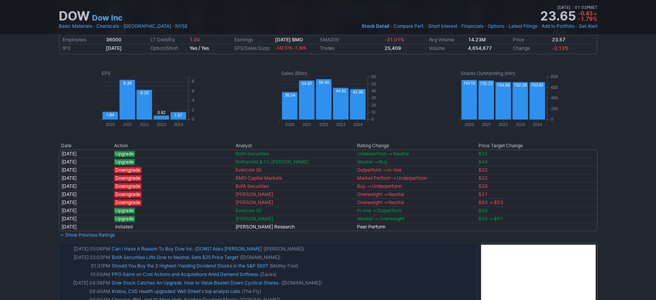
scroll to position [561, 0]
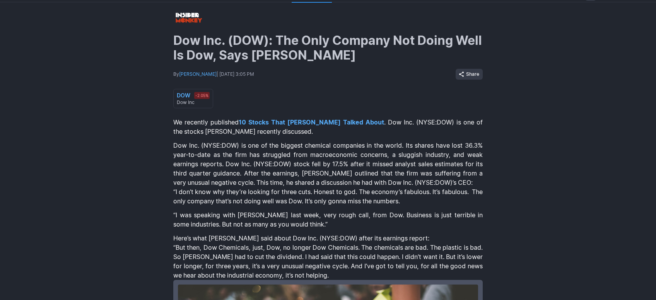
scroll to position [43, 0]
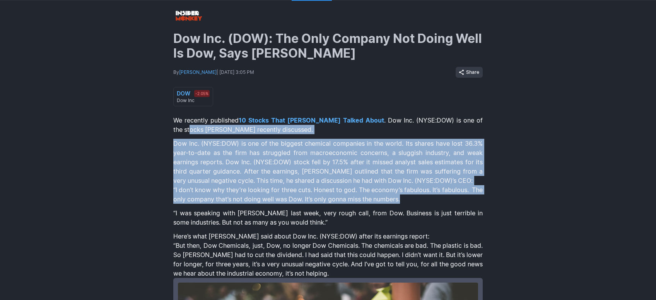
drag, startPoint x: 178, startPoint y: 130, endPoint x: 435, endPoint y: 198, distance: 265.5
click at [217, 161] on p "Dow Inc. (NYSE:DOW) is one of the biggest chemical companies in the world. Its …" at bounding box center [327, 162] width 309 height 46
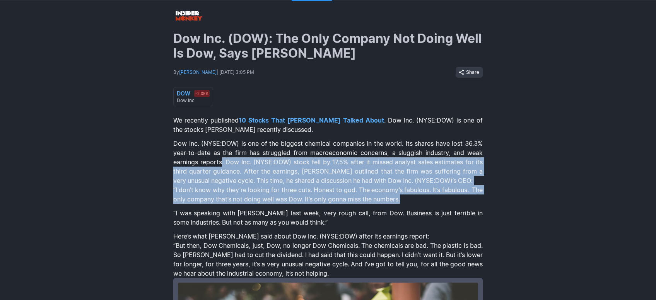
drag, startPoint x: 222, startPoint y: 161, endPoint x: 422, endPoint y: 200, distance: 203.6
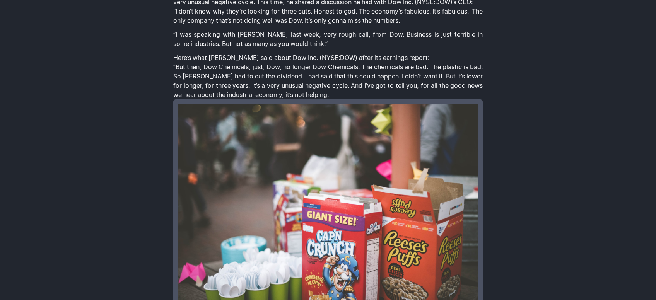
scroll to position [229, 0]
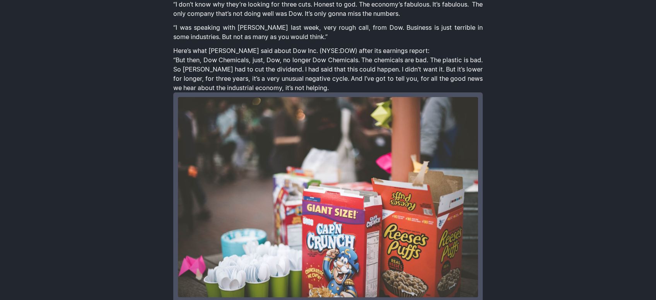
drag, startPoint x: 539, startPoint y: 123, endPoint x: 539, endPoint y: 131, distance: 7.7
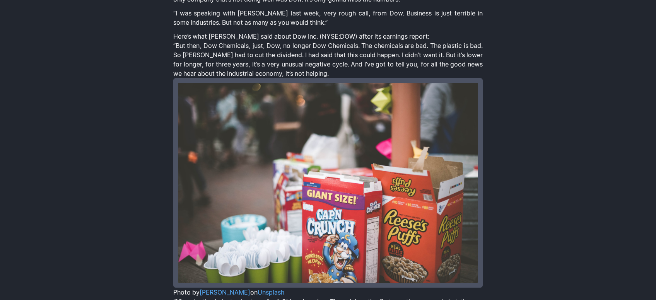
drag, startPoint x: 535, startPoint y: 91, endPoint x: 535, endPoint y: 97, distance: 5.4
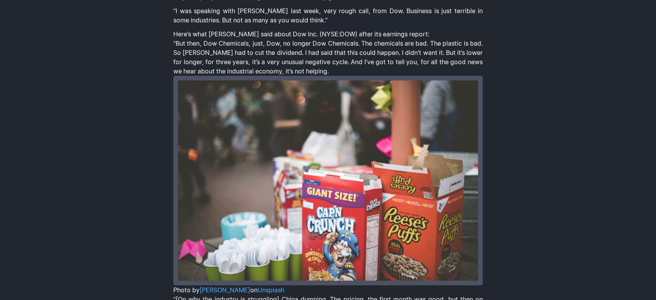
drag, startPoint x: 164, startPoint y: 8, endPoint x: 406, endPoint y: 72, distance: 249.6
click at [406, 72] on div "Dow Inc. (DOW): The Only Company Not Doing Well Is Dow, Says Jim Cramer By Rami…" at bounding box center [328, 226] width 656 height 857
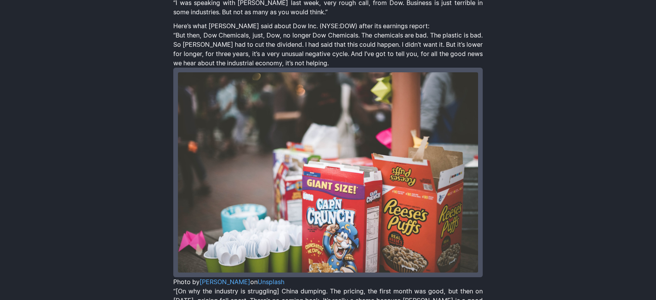
scroll to position [256, 0]
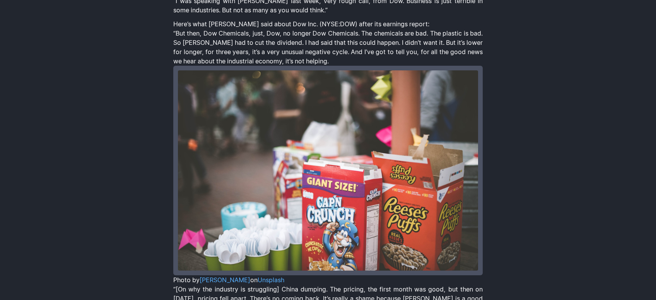
drag, startPoint x: 508, startPoint y: 26, endPoint x: 505, endPoint y: 34, distance: 8.3
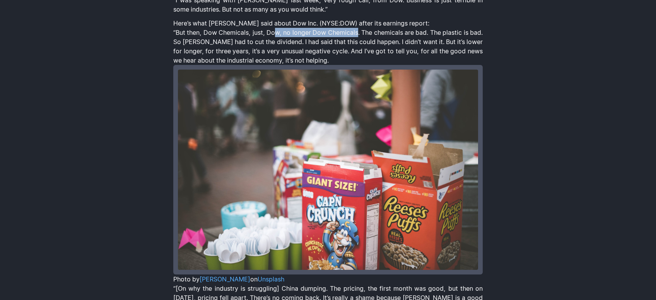
drag, startPoint x: 277, startPoint y: 33, endPoint x: 365, endPoint y: 34, distance: 87.4
click at [365, 34] on p "“But then, Dow Chemicals, just, Dow, no longer Dow Chemicals. The chemicals are…" at bounding box center [327, 46] width 309 height 37
click at [379, 31] on p "“But then, Dow Chemicals, just, Dow, no longer Dow Chemicals. The chemicals are…" at bounding box center [327, 46] width 309 height 37
drag, startPoint x: 373, startPoint y: 32, endPoint x: 428, endPoint y: 32, distance: 54.9
click at [428, 32] on p "“But then, Dow Chemicals, just, Dow, no longer Dow Chemicals. The chemicals are…" at bounding box center [327, 46] width 309 height 37
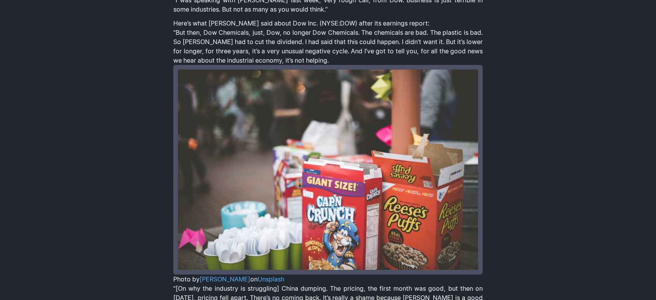
click at [271, 32] on p "“But then, Dow Chemicals, just, Dow, no longer Dow Chemicals. The chemicals are…" at bounding box center [327, 46] width 309 height 37
drag, startPoint x: 192, startPoint y: 43, endPoint x: 373, endPoint y: 61, distance: 181.9
click at [373, 61] on p "“But then, Dow Chemicals, just, Dow, no longer Dow Chemicals. The chemicals are…" at bounding box center [327, 46] width 309 height 37
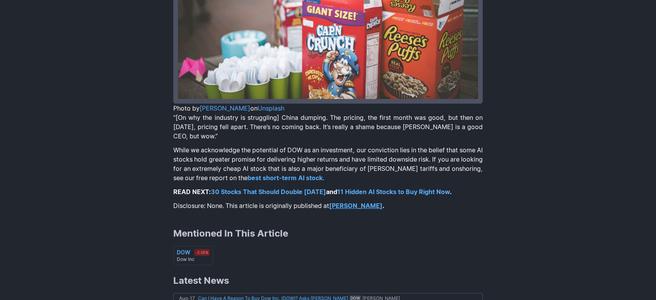
scroll to position [432, 0]
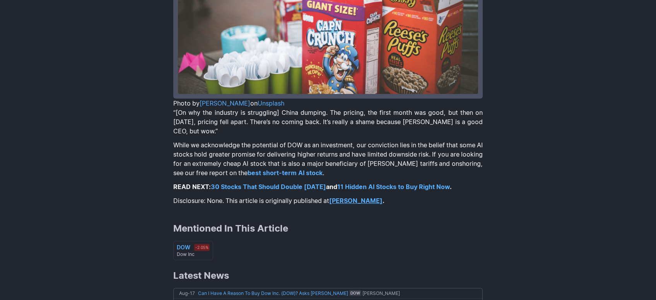
drag, startPoint x: 334, startPoint y: 111, endPoint x: 398, endPoint y: 131, distance: 67.5
click at [398, 131] on p "“[On why the industry is struggling] China dumping. The pricing, the first mont…" at bounding box center [327, 122] width 309 height 28
click at [393, 133] on p "“[On why the industry is struggling] China dumping. The pricing, the first mont…" at bounding box center [327, 122] width 309 height 28
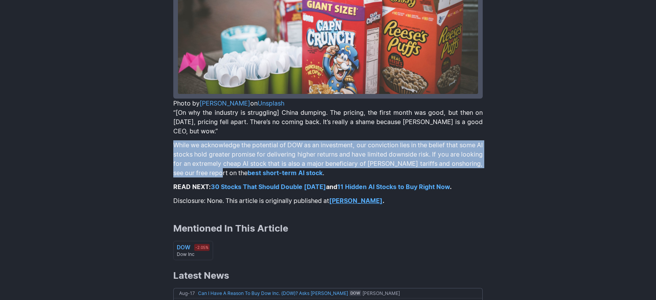
drag, startPoint x: 177, startPoint y: 147, endPoint x: 244, endPoint y: 171, distance: 71.3
click at [244, 171] on div "Dow Inc. (DOW): The Only Company Not Doing Well Is Dow, Says Jim Cramer By Rami…" at bounding box center [328, 39] width 656 height 857
click at [280, 171] on link "best short-term AI stock" at bounding box center [285, 173] width 75 height 8
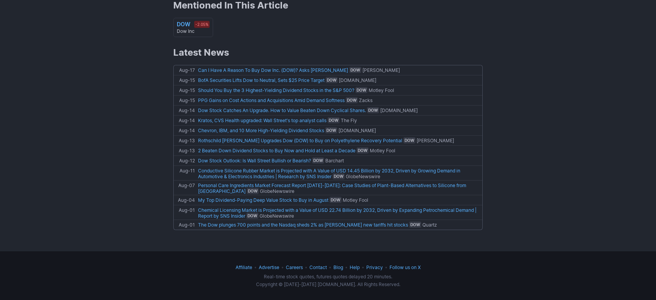
scroll to position [0, 0]
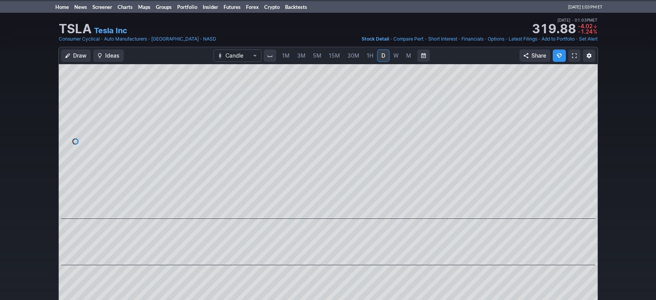
scroll to position [14, 0]
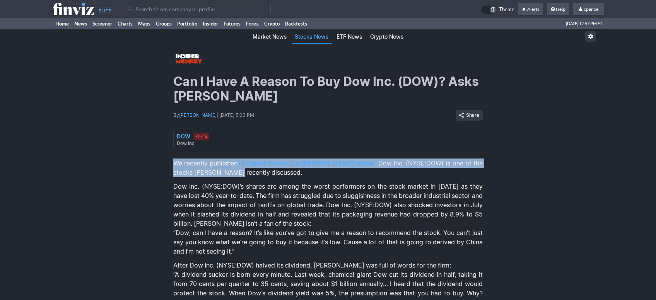
drag, startPoint x: 166, startPoint y: 159, endPoint x: 234, endPoint y: 174, distance: 69.8
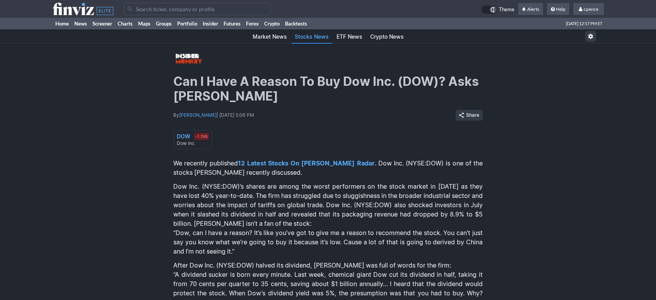
click at [261, 187] on p "Dow Inc. (NYSE:DOW)’s shares are among the worst performers on the stock market…" at bounding box center [327, 205] width 309 height 46
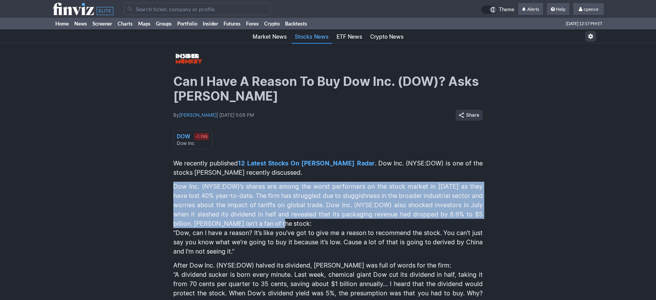
drag, startPoint x: 169, startPoint y: 184, endPoint x: 307, endPoint y: 218, distance: 142.9
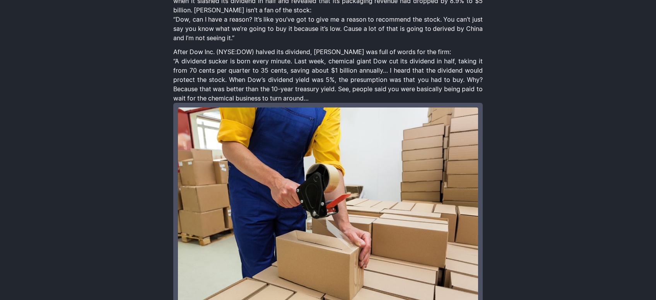
scroll to position [220, 0]
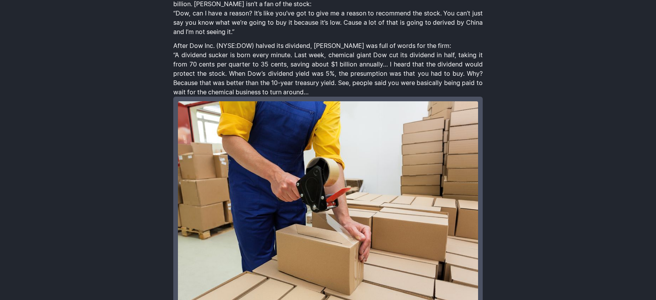
drag, startPoint x: 319, startPoint y: 187, endPoint x: 319, endPoint y: 194, distance: 7.0
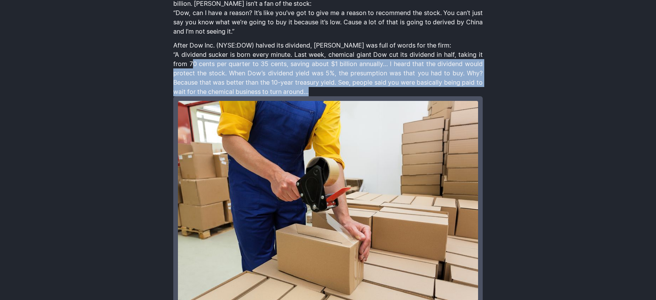
drag, startPoint x: 191, startPoint y: 61, endPoint x: 364, endPoint y: 89, distance: 175.5
click at [364, 89] on p "“A dividend sucker is born every minute. Last week, chemical giant Dow cut its …" at bounding box center [327, 73] width 309 height 46
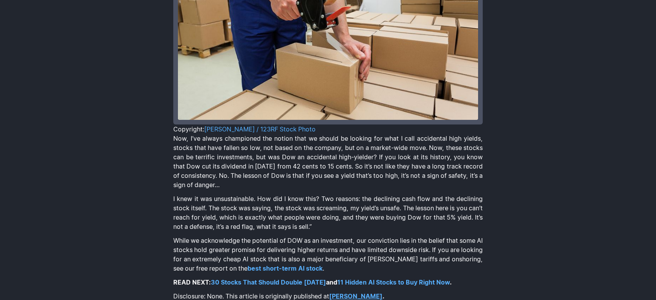
scroll to position [480, 0]
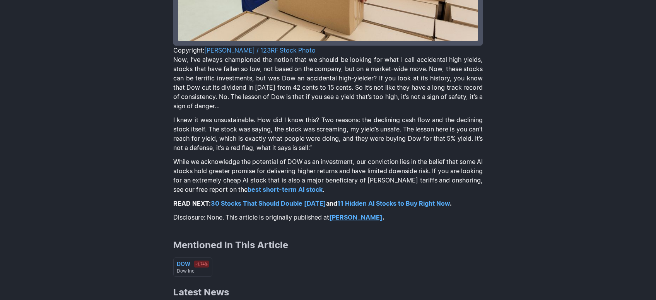
click at [169, 60] on div "Can I Have A Reason To Buy Dow Inc. (DOW)? Asks [PERSON_NAME] By [PERSON_NAME] …" at bounding box center [328, 24] width 656 height 922
drag, startPoint x: 175, startPoint y: 59, endPoint x: 297, endPoint y: 107, distance: 131.4
click at [297, 107] on p "Now, I’ve always championed the notion that we should be looking for what I cal…" at bounding box center [327, 83] width 309 height 56
click at [181, 68] on p "Now, I’ve always championed the notion that we should be looking for what I cal…" at bounding box center [327, 83] width 309 height 56
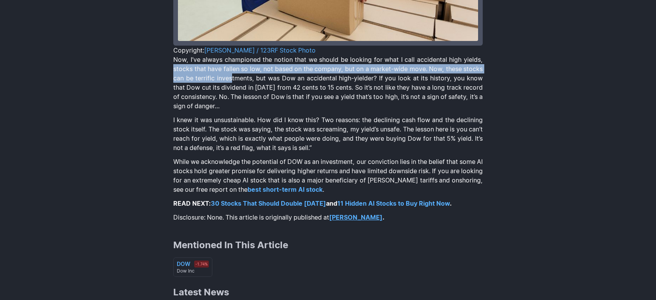
drag, startPoint x: 169, startPoint y: 65, endPoint x: 236, endPoint y: 77, distance: 67.6
click at [234, 76] on div "Can I Have A Reason To Buy Dow Inc. (DOW)? Asks [PERSON_NAME] By [PERSON_NAME] …" at bounding box center [328, 24] width 656 height 922
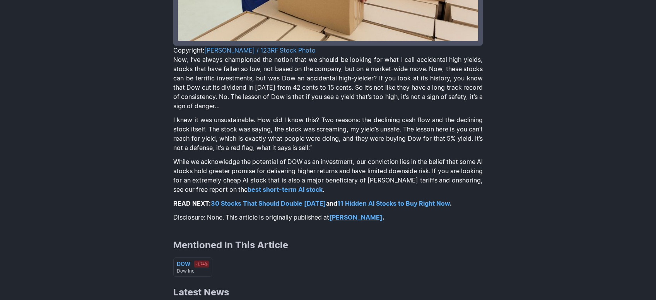
click at [241, 77] on p "Now, I’ve always championed the notion that we should be looking for what I cal…" at bounding box center [327, 83] width 309 height 56
drag, startPoint x: 258, startPoint y: 68, endPoint x: 344, endPoint y: 111, distance: 96.0
click at [344, 111] on blockquote "Now, I’ve always championed the notion that we should be looking for what I cal…" at bounding box center [327, 103] width 309 height 97
click at [202, 133] on p "I knew it was unsustainable. How did I know this? Two reasons: the declining ca…" at bounding box center [327, 133] width 309 height 37
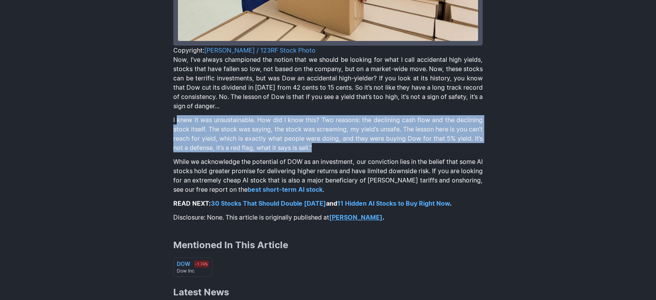
drag, startPoint x: 180, startPoint y: 120, endPoint x: 355, endPoint y: 153, distance: 177.8
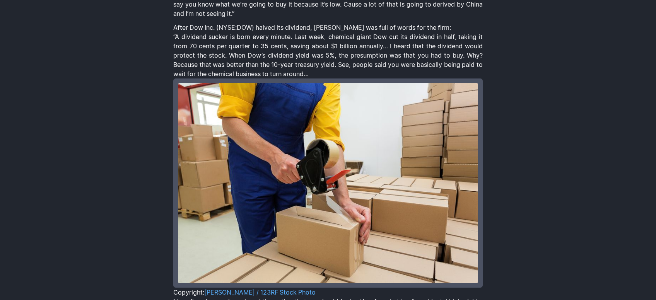
scroll to position [519, 0]
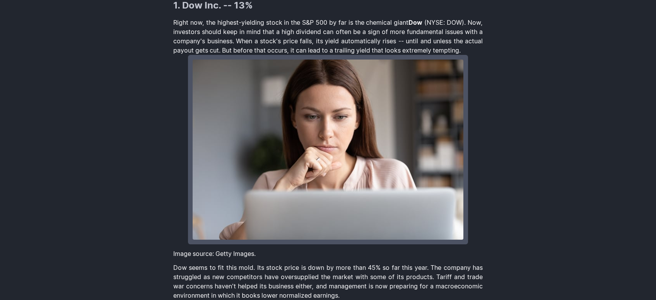
scroll to position [259, 0]
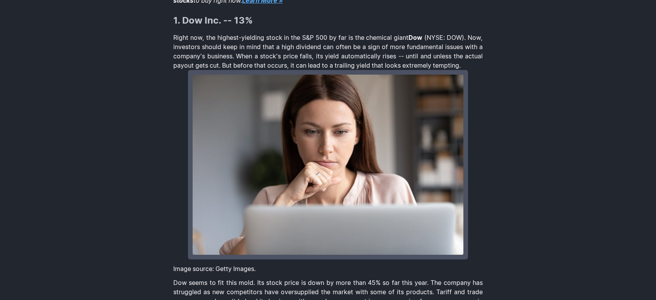
drag, startPoint x: 152, startPoint y: 96, endPoint x: 155, endPoint y: 105, distance: 10.0
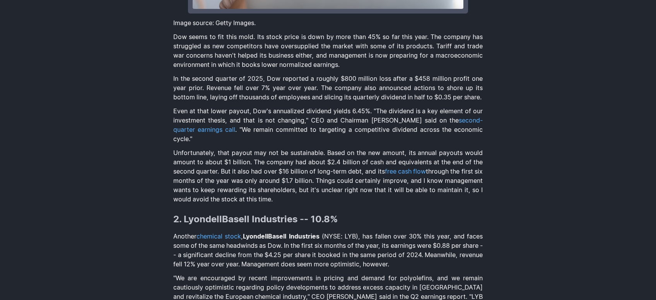
scroll to position [570, 0]
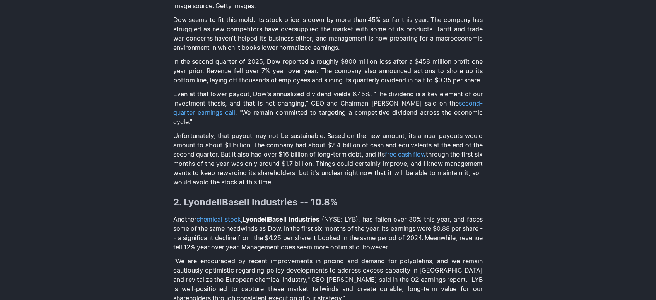
drag, startPoint x: 168, startPoint y: 132, endPoint x: 395, endPoint y: 183, distance: 232.6
click at [395, 183] on div "Should You Buy the 3 Highest-Yielding Dividend Stocks in the S&P 500? By Bram B…" at bounding box center [328, 268] width 656 height 1589
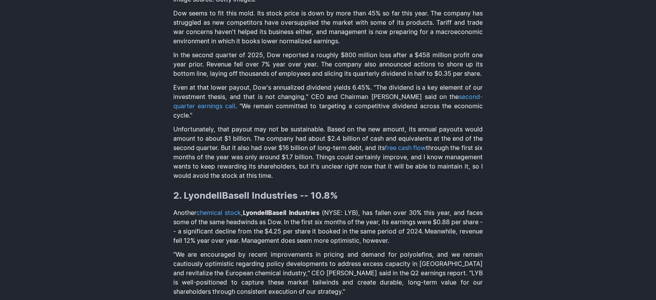
drag, startPoint x: 358, startPoint y: 123, endPoint x: 344, endPoint y: 134, distance: 17.8
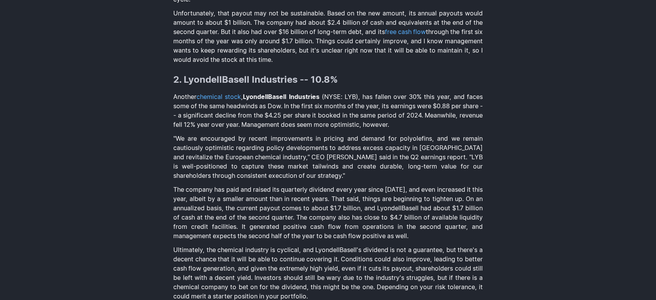
scroll to position [707, 0]
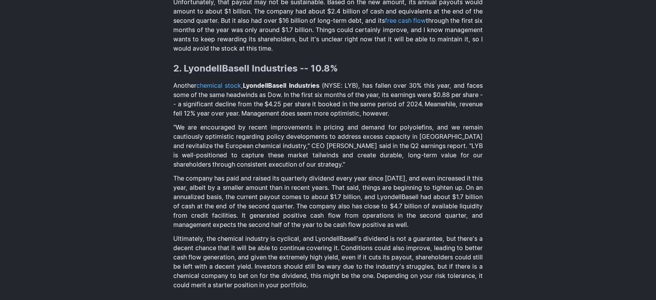
drag, startPoint x: 371, startPoint y: 122, endPoint x: 370, endPoint y: 138, distance: 15.9
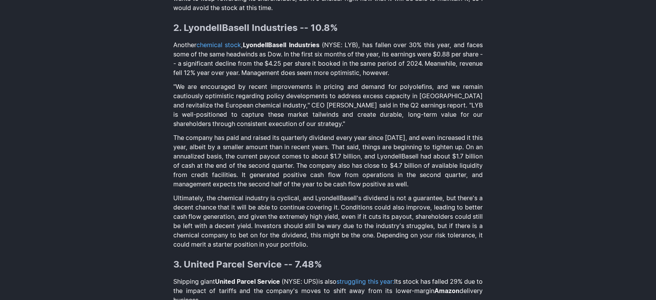
scroll to position [758, 0]
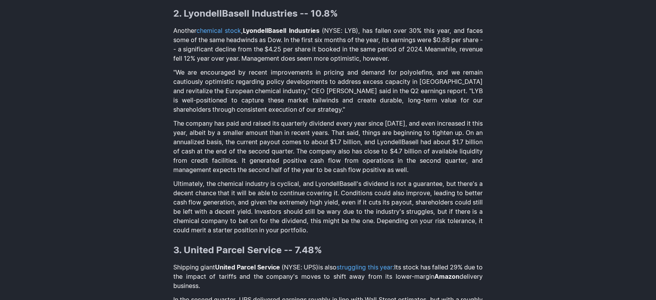
drag, startPoint x: 324, startPoint y: 122, endPoint x: 338, endPoint y: 121, distance: 13.9
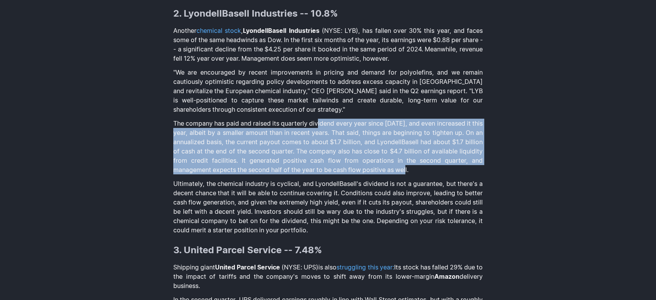
drag, startPoint x: 323, startPoint y: 122, endPoint x: 434, endPoint y: 169, distance: 121.2
click at [434, 169] on p "The company has paid and raised its quarterly dividend every year since 2011, a…" at bounding box center [327, 147] width 309 height 56
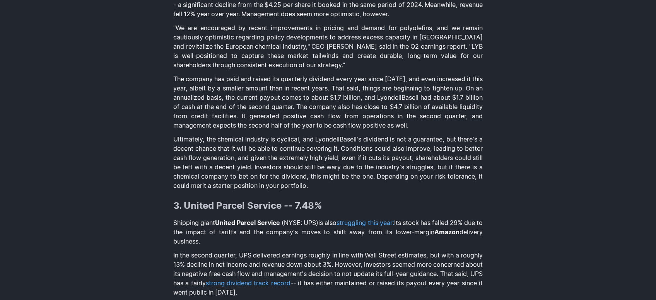
drag, startPoint x: 400, startPoint y: 174, endPoint x: 400, endPoint y: 116, distance: 58.0
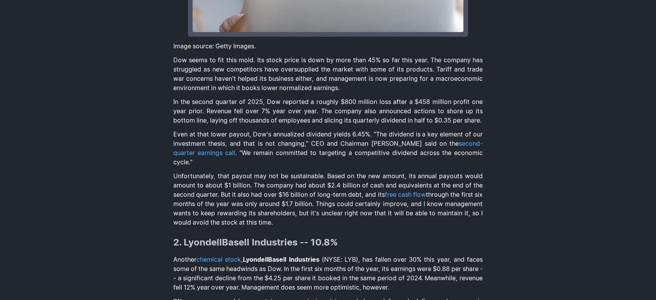
drag, startPoint x: 414, startPoint y: 158, endPoint x: 415, endPoint y: 168, distance: 10.1
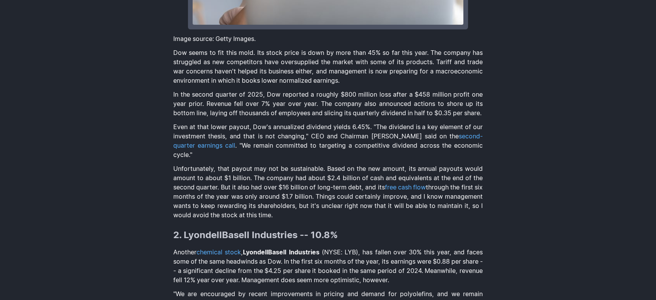
drag, startPoint x: 332, startPoint y: 211, endPoint x: 328, endPoint y: 203, distance: 9.4
click at [328, 203] on p "Unfortunately, that payout may not be sustainable. Based on the new amount, its…" at bounding box center [327, 192] width 309 height 56
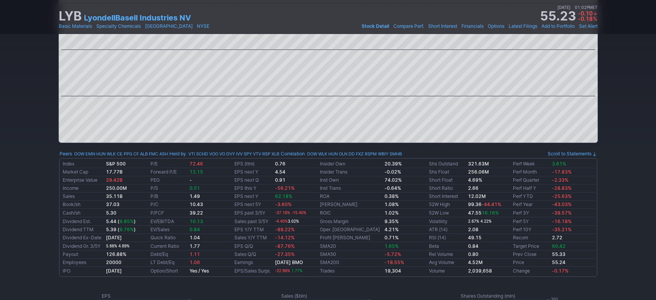
scroll to position [259, 0]
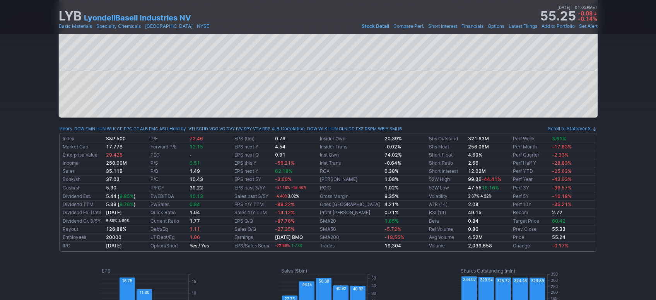
drag, startPoint x: 613, startPoint y: 110, endPoint x: 609, endPoint y: 133, distance: 23.8
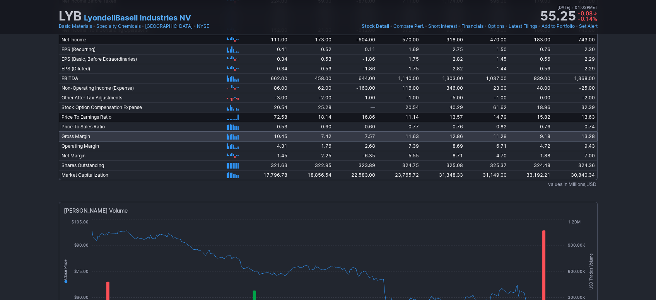
scroll to position [1602, 0]
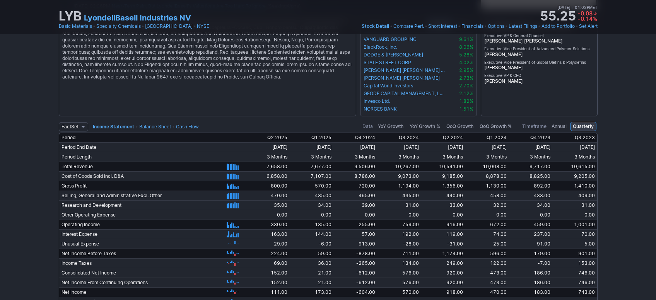
click at [166, 124] on link "Balance Sheet" at bounding box center [155, 127] width 32 height 6
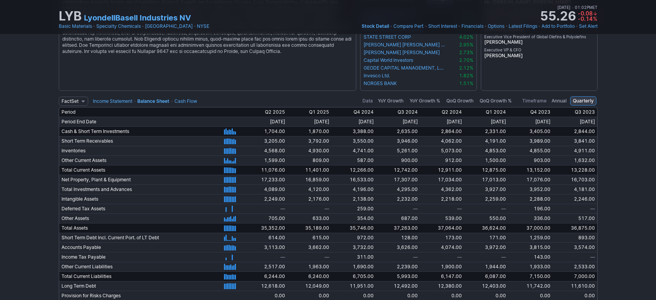
drag, startPoint x: 35, startPoint y: 161, endPoint x: 36, endPoint y: 169, distance: 8.3
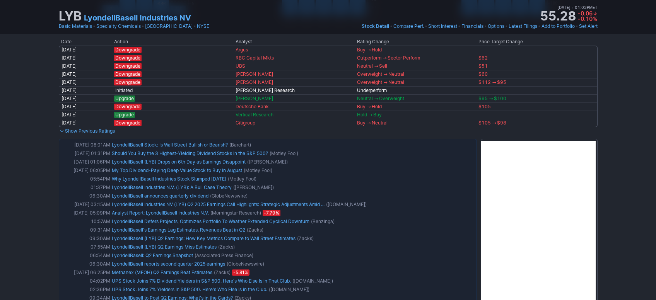
scroll to position [368, 0]
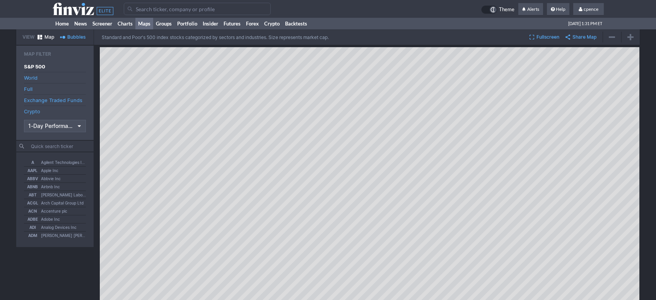
scroll to position [73, 0]
